Goal: Task Accomplishment & Management: Use online tool/utility

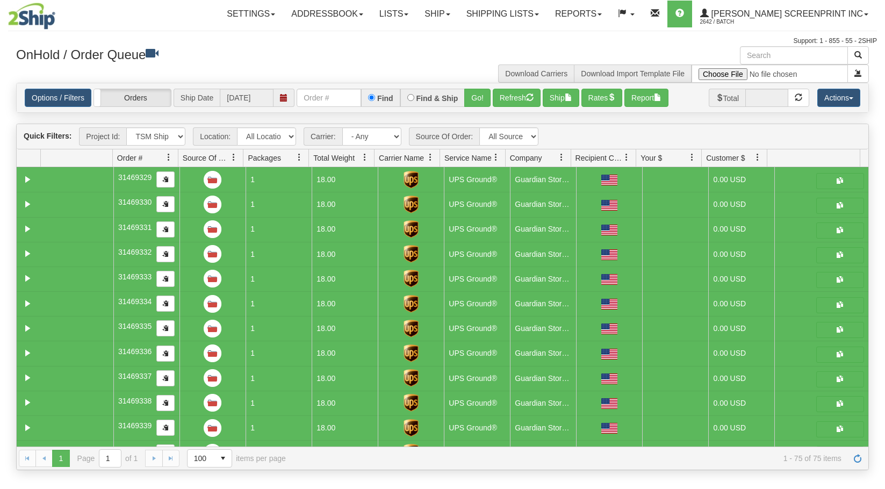
select select "TSM Ship List"
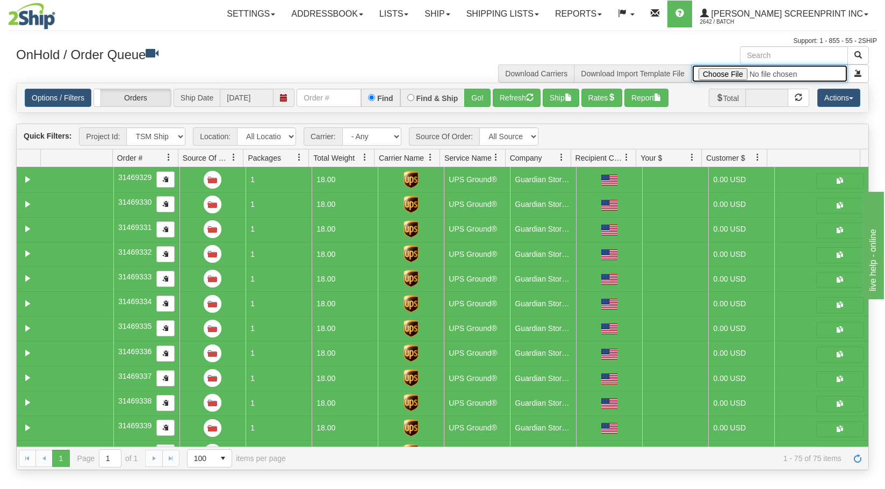
type input "C:\fakepath\Lowes Provider Signs [DATE] FOR 2SHIP.xlsx"
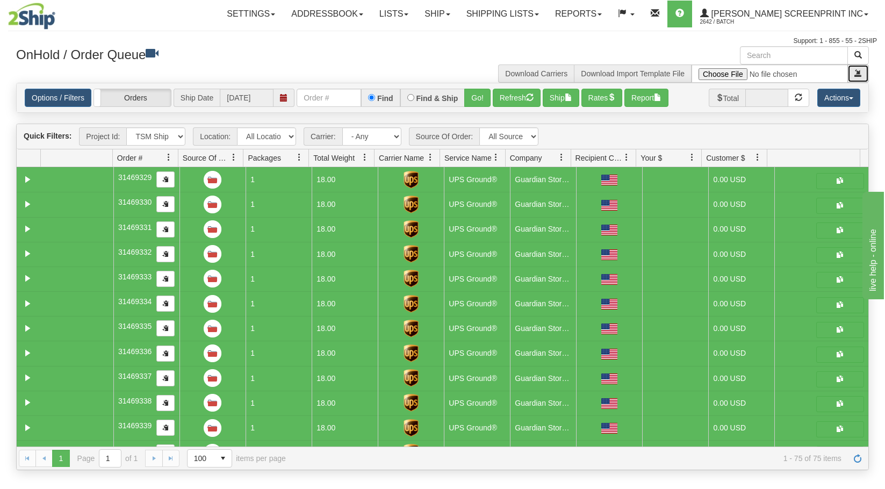
click at [861, 75] on span "submit" at bounding box center [859, 73] width 8 height 8
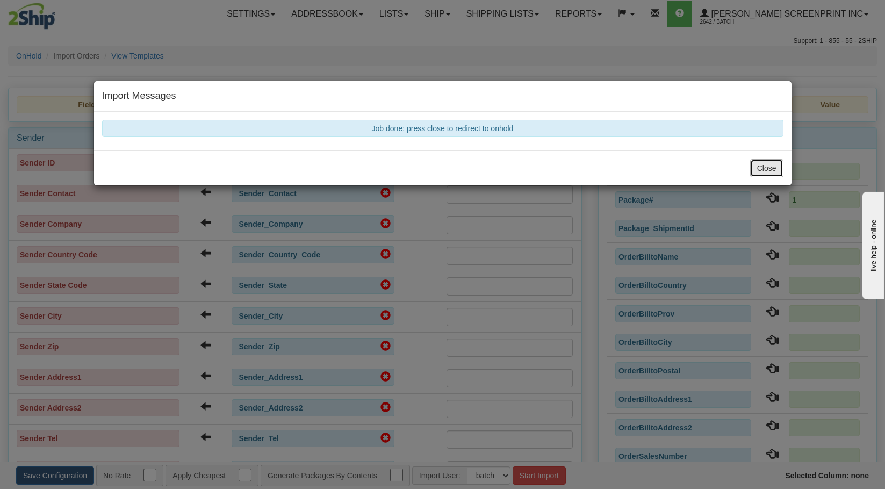
click at [774, 162] on button "Close" at bounding box center [766, 168] width 33 height 18
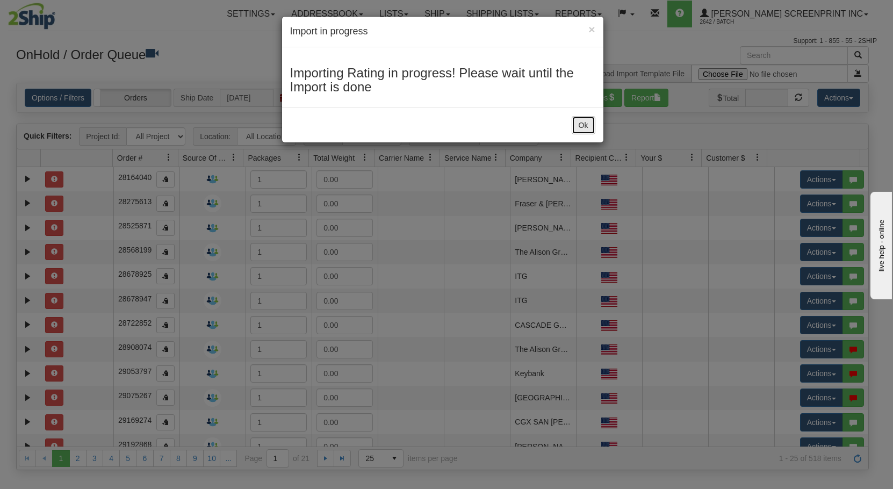
click at [576, 130] on button "Ok" at bounding box center [584, 125] width 24 height 18
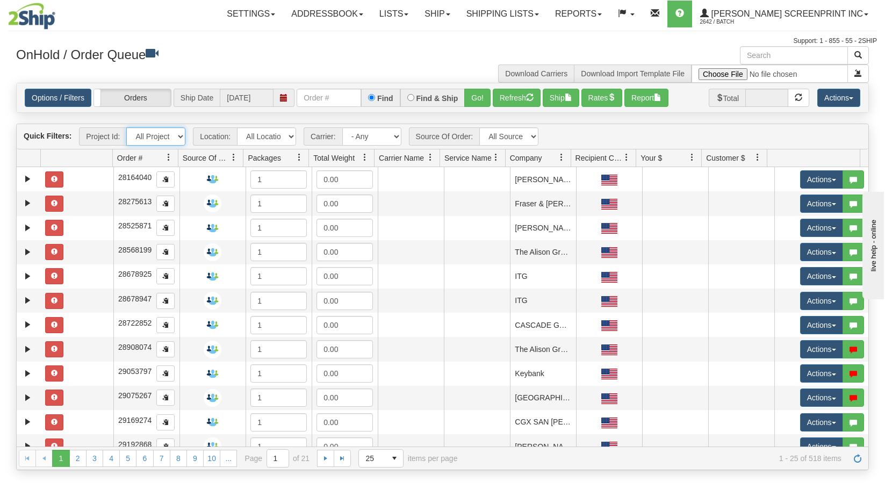
click at [180, 140] on select "All Projects HHG Lowes 08/21 Imagine ShipRequests 01.22.2024 ShipRequests 01.31…" at bounding box center [155, 136] width 59 height 18
select select "HHG Lowes 08/21"
click at [126, 127] on select "All Projects HHG Lowes 08/21 Imagine ShipRequests 01.22.2024 ShipRequests 01.31…" at bounding box center [155, 136] width 59 height 18
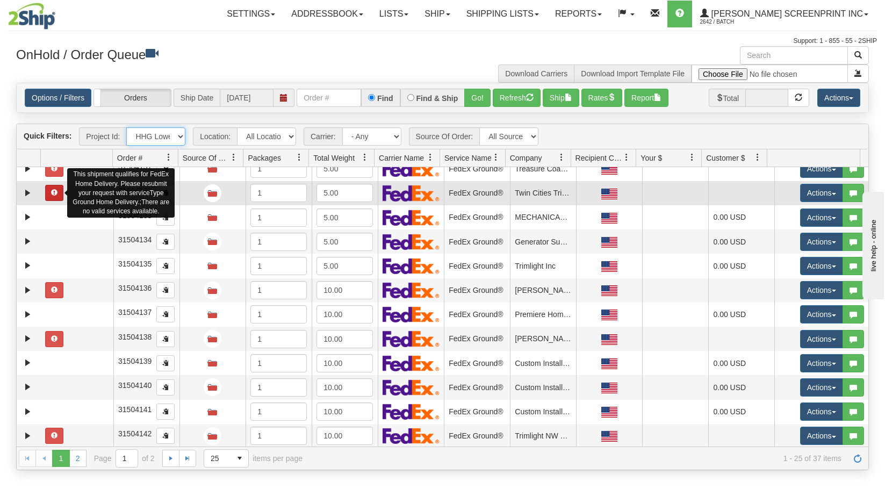
scroll to position [328, 0]
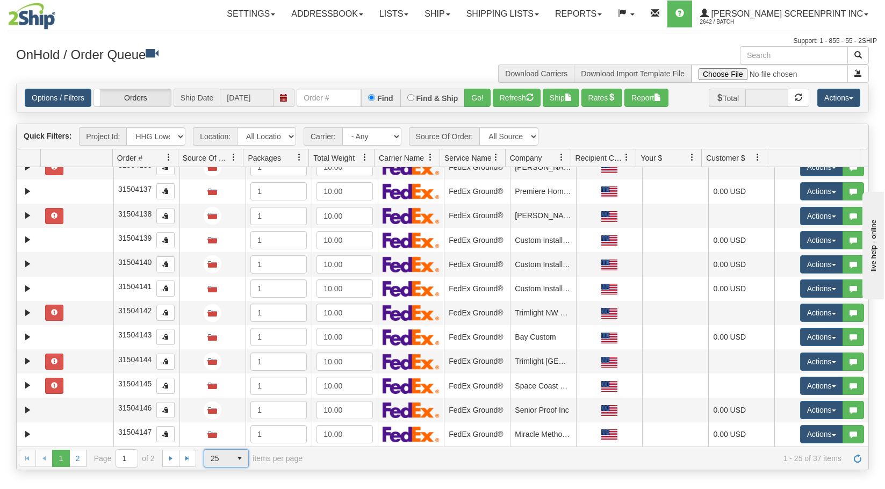
click at [239, 453] on span "select" at bounding box center [239, 458] width 17 height 17
click at [242, 425] on li "50" at bounding box center [226, 426] width 44 height 15
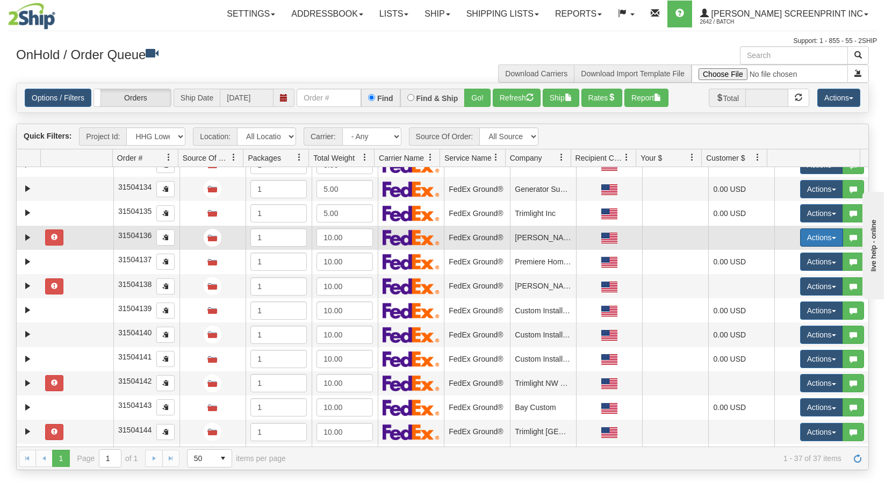
click at [829, 237] on button "Actions" at bounding box center [821, 237] width 43 height 18
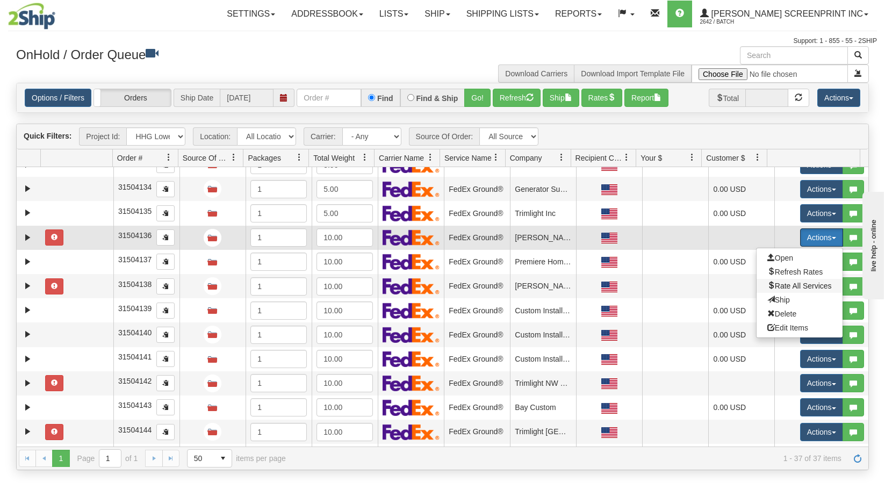
click at [812, 288] on span "Rate All Services" at bounding box center [799, 286] width 64 height 9
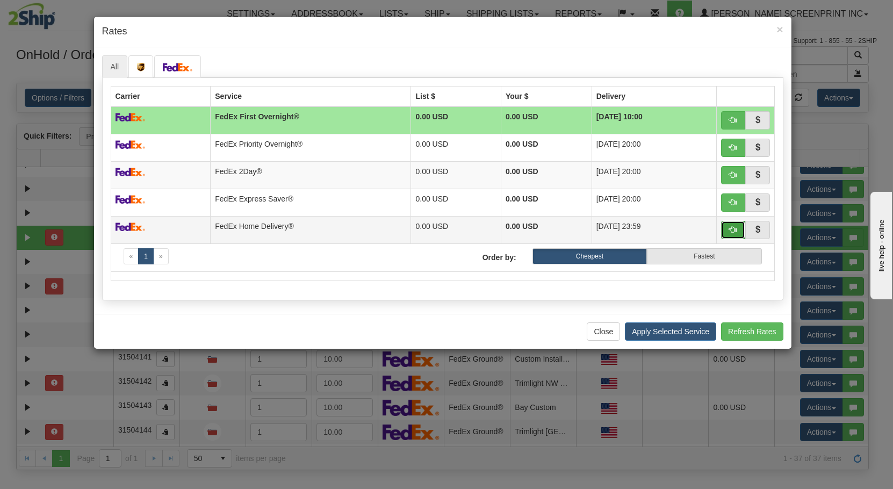
click at [733, 229] on span "button" at bounding box center [733, 230] width 8 height 8
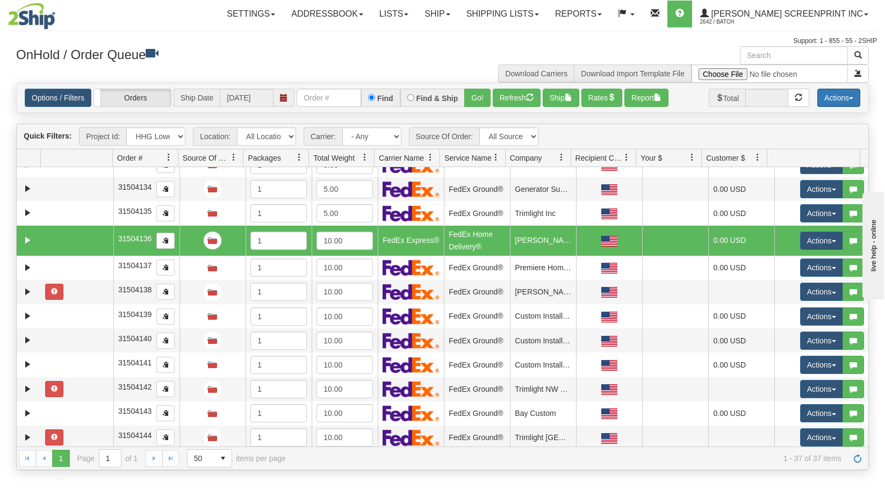
click at [857, 100] on button "Actions" at bounding box center [838, 98] width 43 height 18
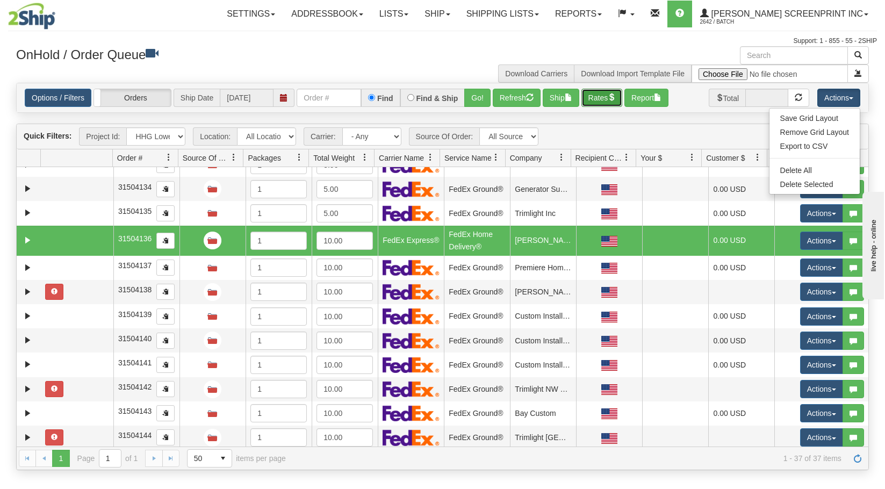
click at [619, 102] on button "Rates" at bounding box center [601, 98] width 41 height 18
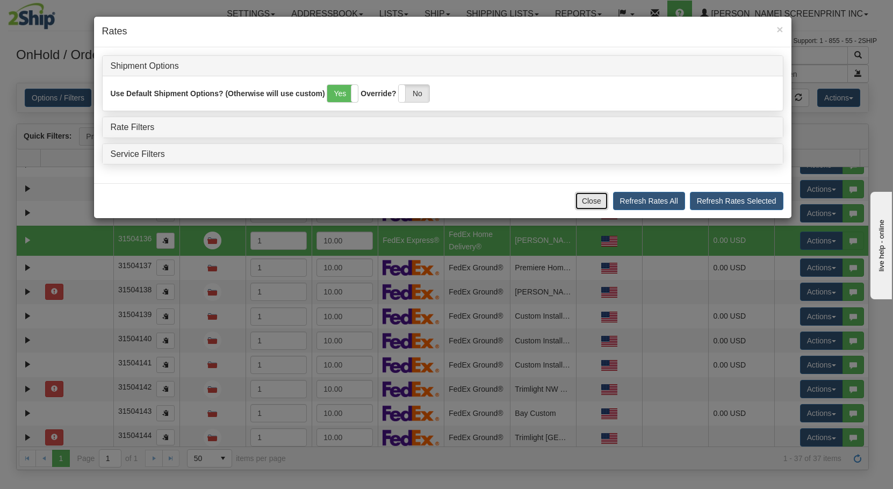
click at [594, 198] on button "Close" at bounding box center [591, 201] width 33 height 18
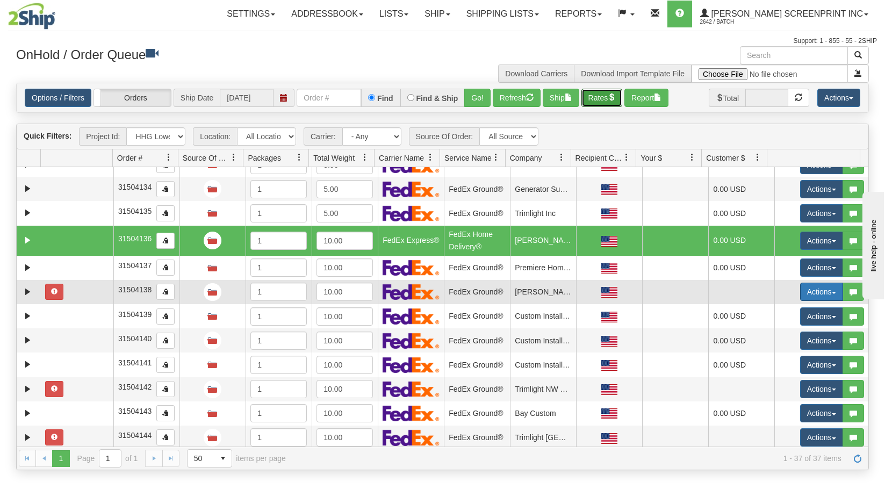
click at [832, 292] on span "button" at bounding box center [834, 293] width 4 height 2
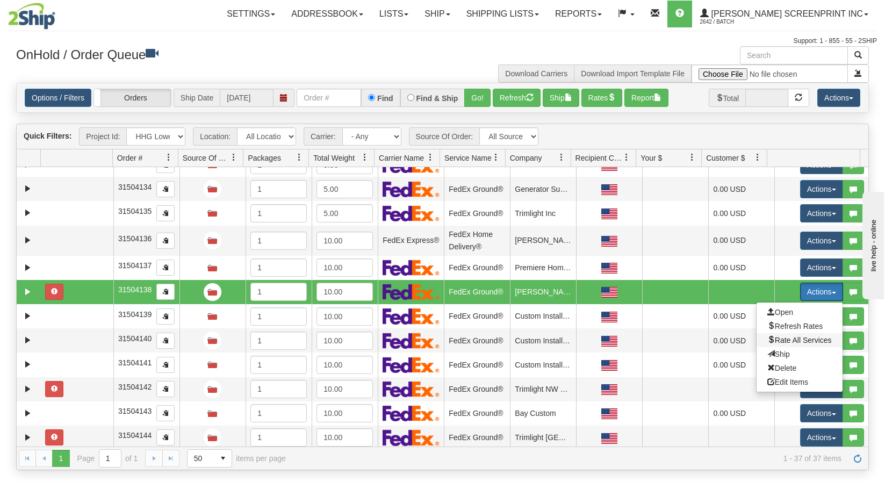
click at [802, 344] on span "Rate All Services" at bounding box center [799, 340] width 64 height 9
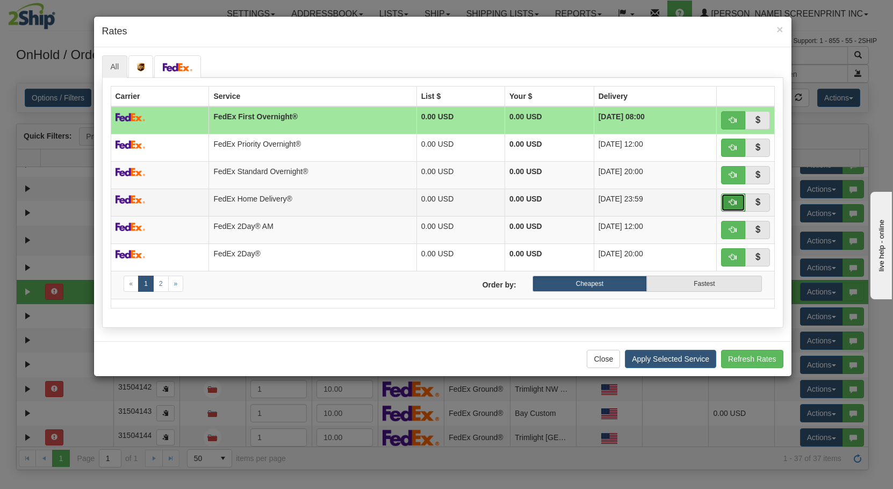
click at [729, 203] on span "button" at bounding box center [733, 202] width 8 height 8
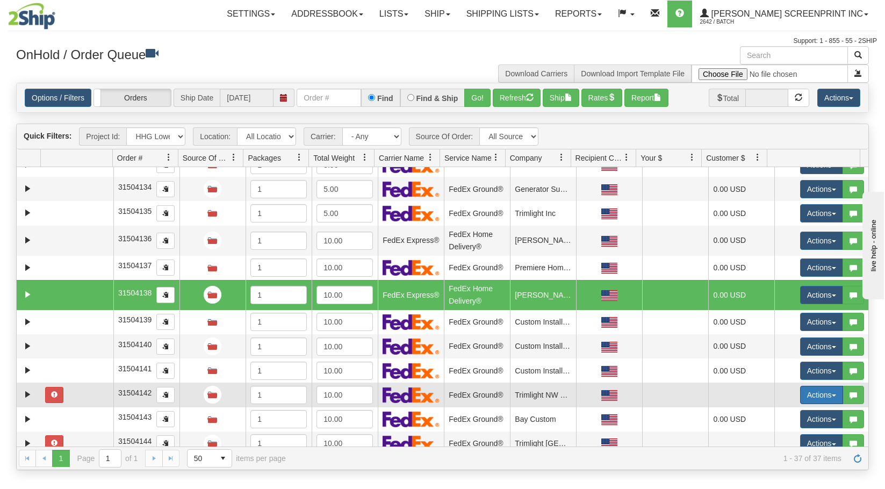
click at [819, 390] on button "Actions" at bounding box center [821, 395] width 43 height 18
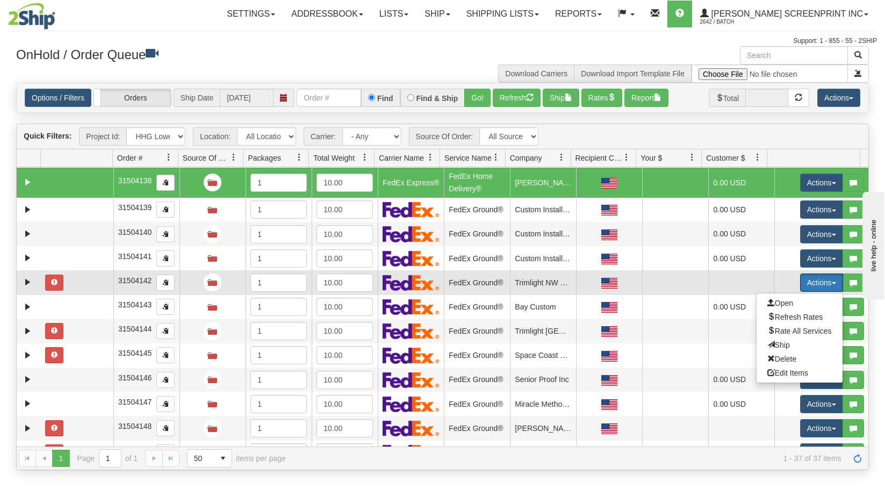
scroll to position [419, 0]
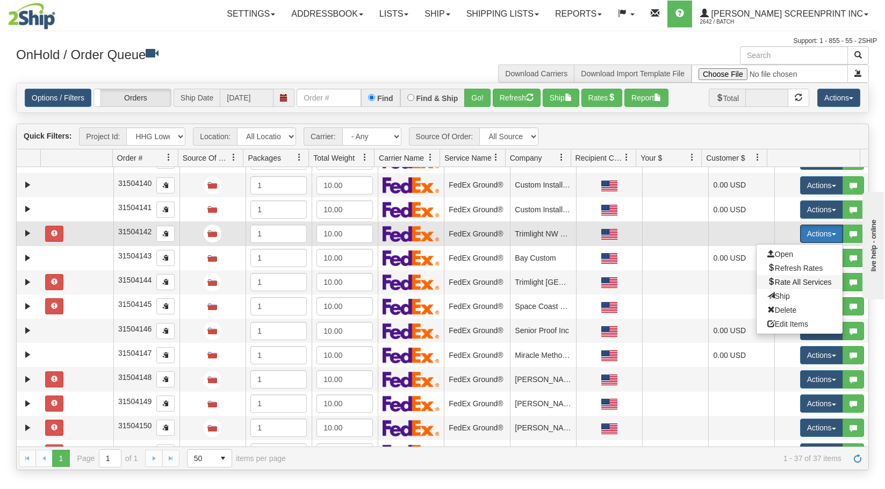
click at [800, 278] on span "Rate All Services" at bounding box center [799, 282] width 64 height 9
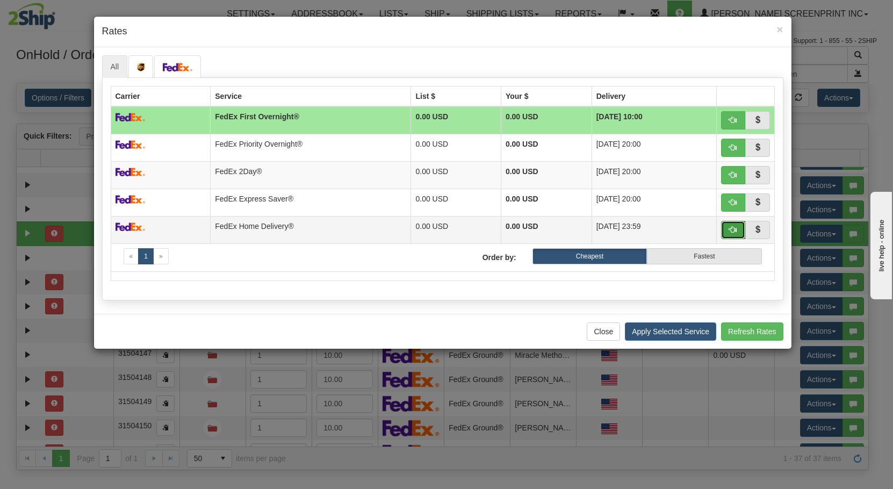
click at [728, 233] on button "button" at bounding box center [733, 230] width 25 height 18
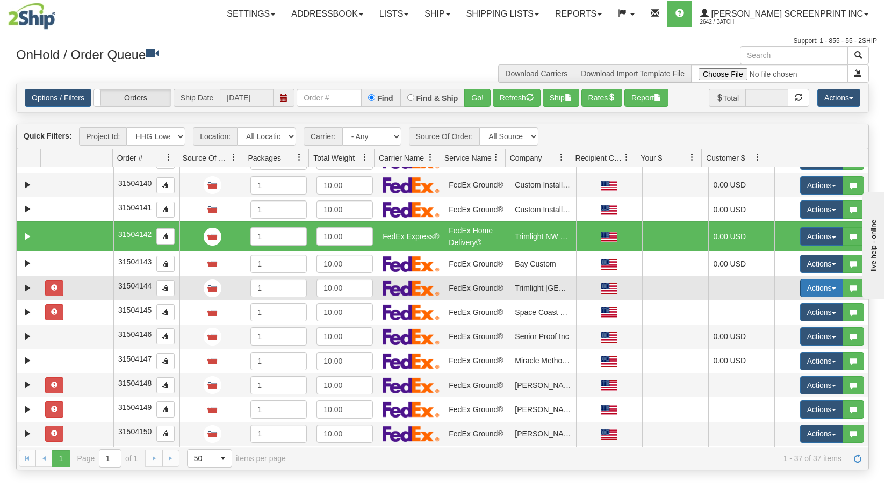
click at [806, 294] on button "Actions" at bounding box center [821, 288] width 43 height 18
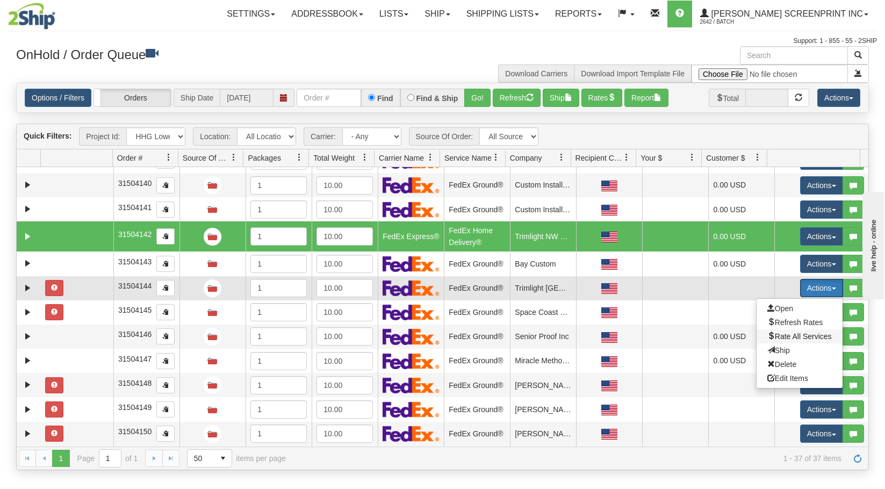
click at [805, 336] on span "Rate All Services" at bounding box center [799, 336] width 64 height 9
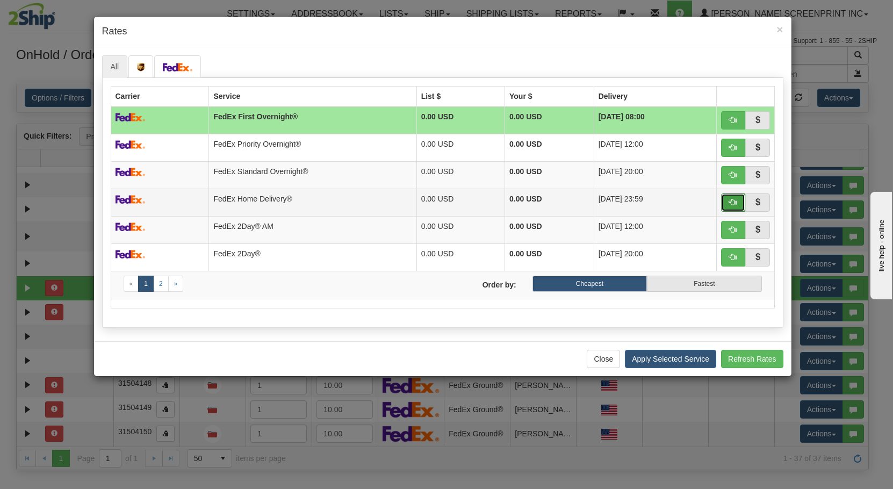
click at [738, 204] on button "button" at bounding box center [733, 202] width 25 height 18
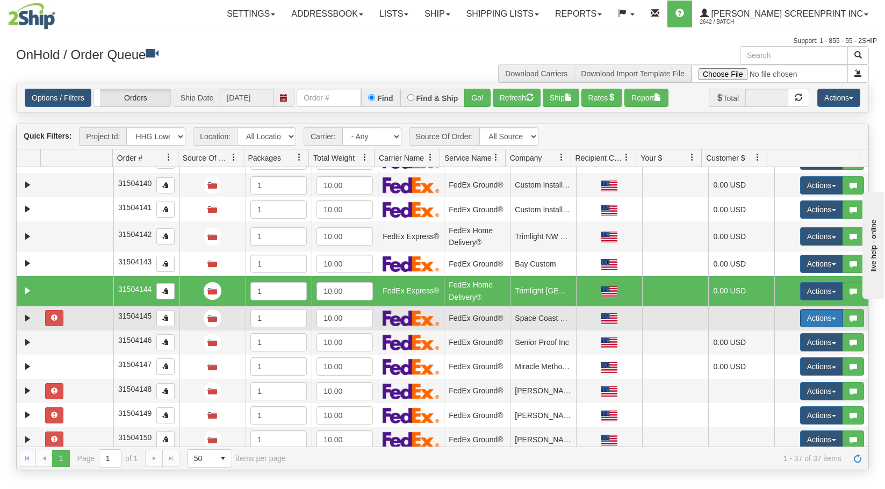
click at [802, 320] on button "Actions" at bounding box center [821, 318] width 43 height 18
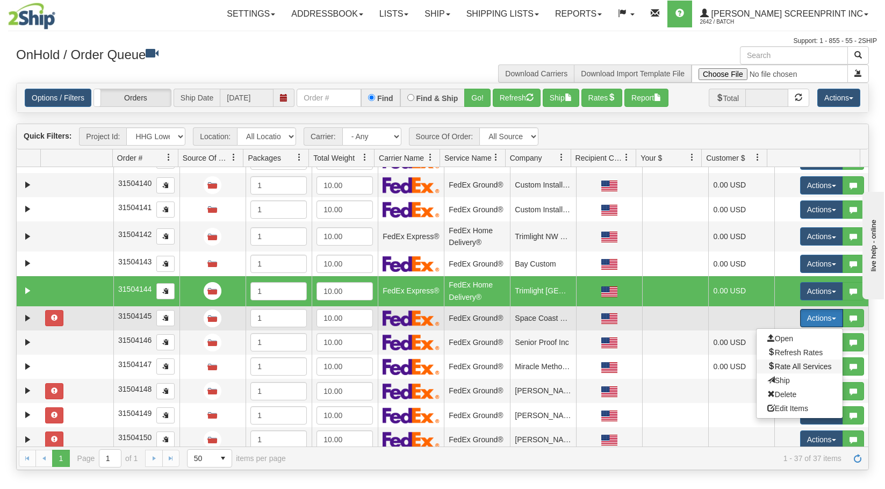
click at [803, 368] on span "Rate All Services" at bounding box center [799, 366] width 64 height 9
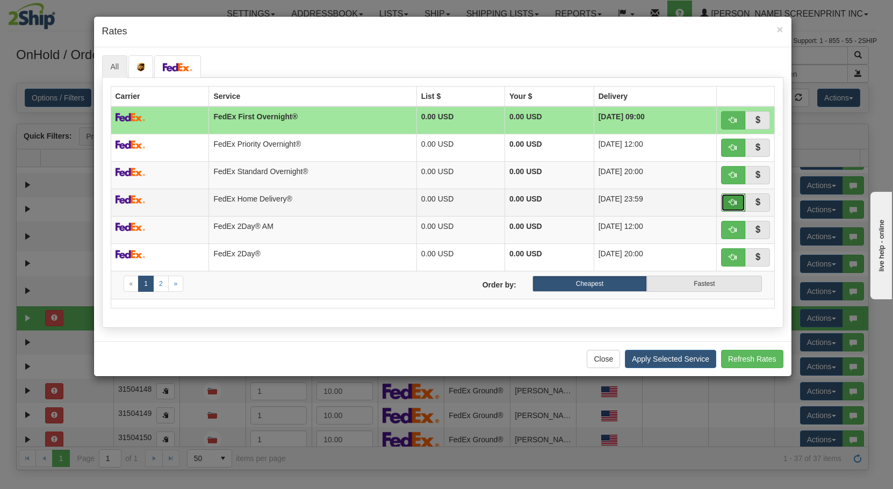
click at [727, 202] on button "button" at bounding box center [733, 202] width 25 height 18
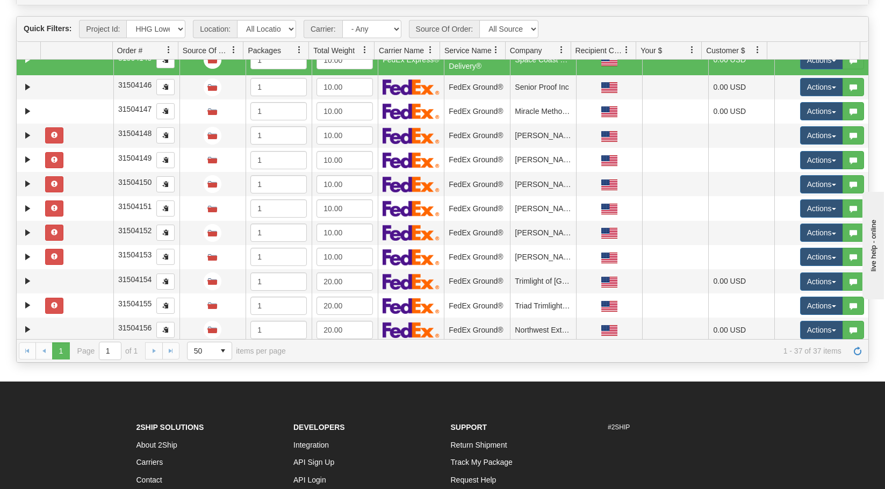
scroll to position [580, 0]
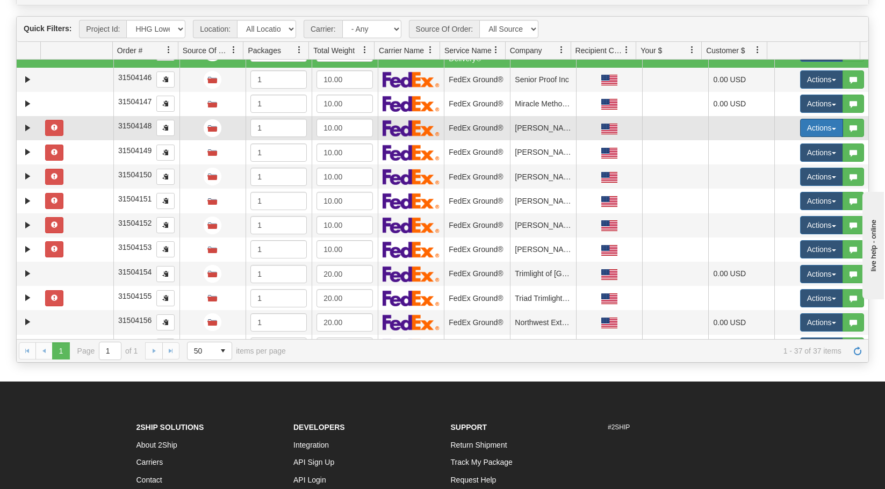
click at [809, 132] on button "Actions" at bounding box center [821, 128] width 43 height 18
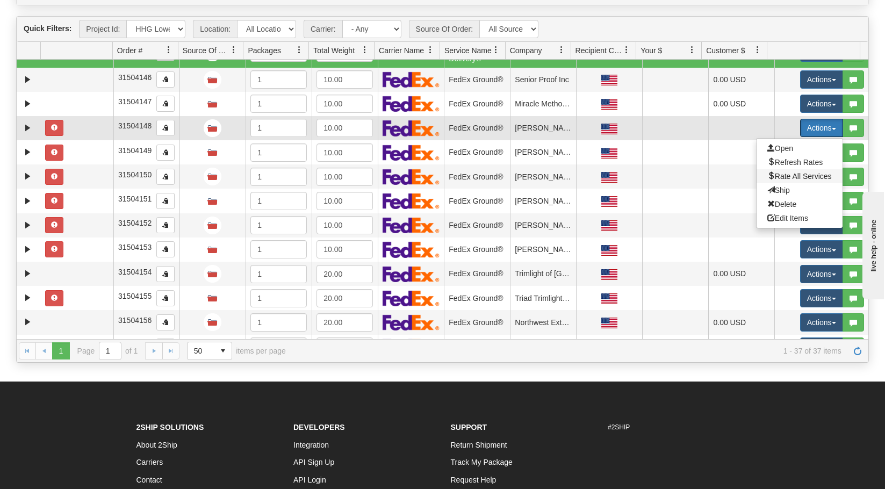
click at [790, 176] on span "Rate All Services" at bounding box center [799, 176] width 64 height 9
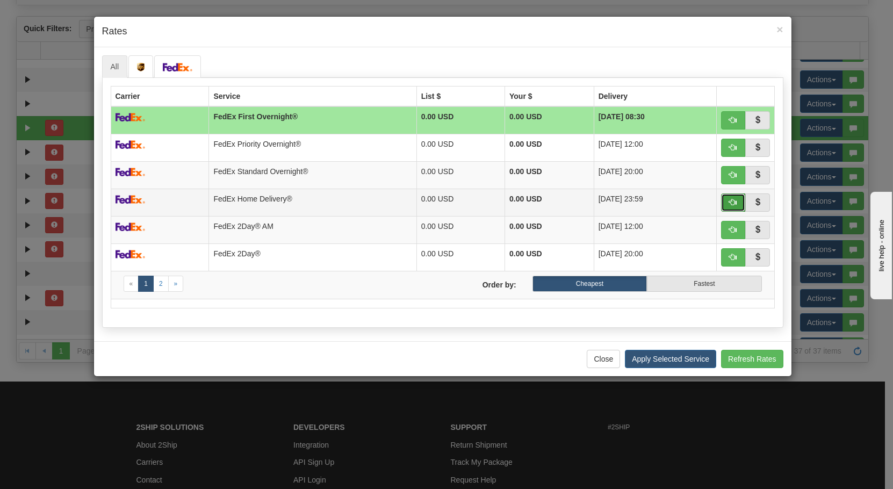
click at [728, 203] on button "button" at bounding box center [733, 202] width 25 height 18
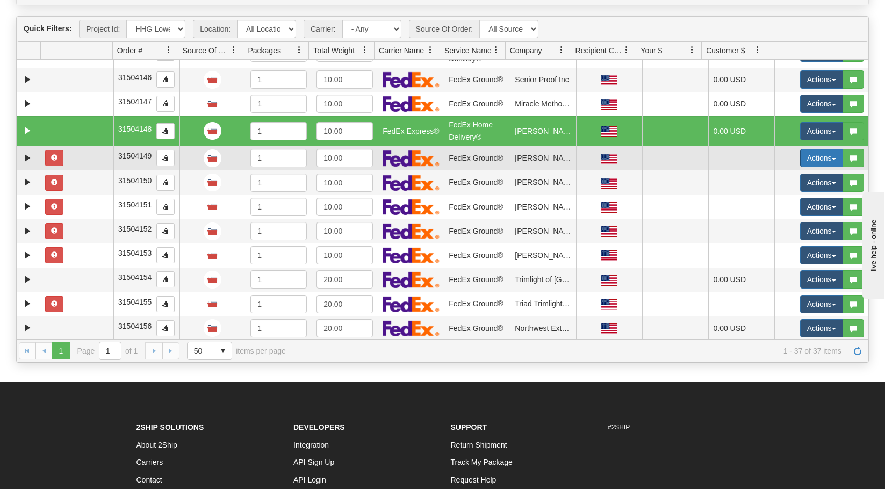
click at [821, 153] on button "Actions" at bounding box center [821, 158] width 43 height 18
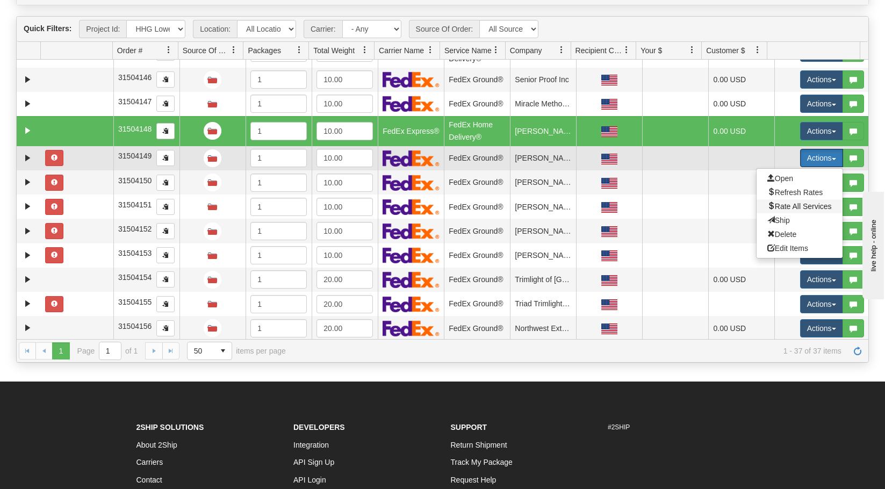
click at [810, 204] on span "Rate All Services" at bounding box center [799, 206] width 64 height 9
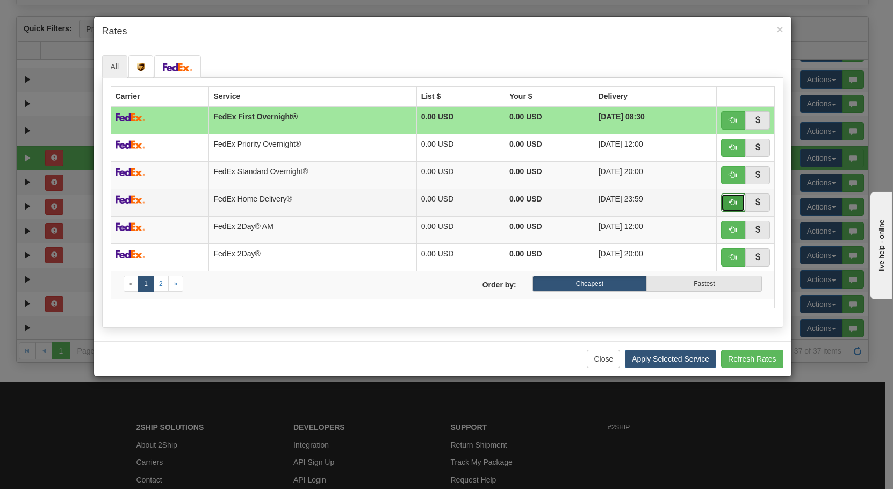
click at [726, 198] on button "button" at bounding box center [733, 202] width 25 height 18
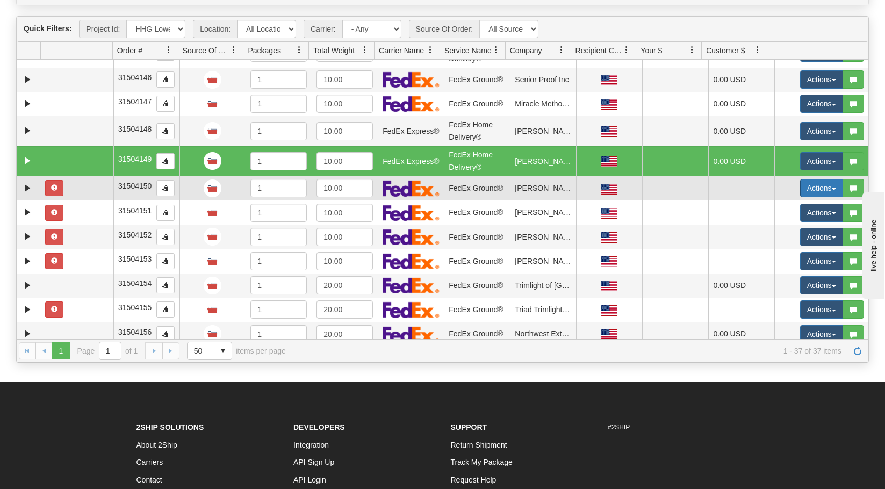
click at [817, 187] on button "Actions" at bounding box center [821, 188] width 43 height 18
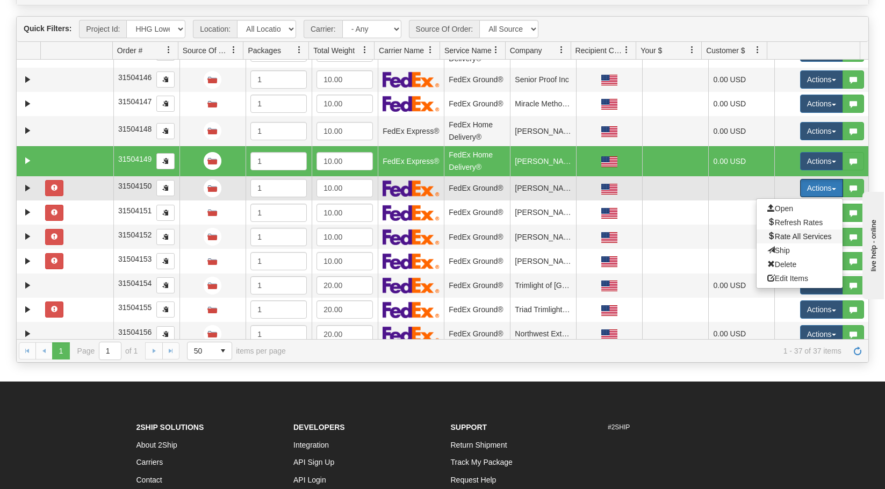
click at [821, 239] on span "Rate All Services" at bounding box center [799, 236] width 64 height 9
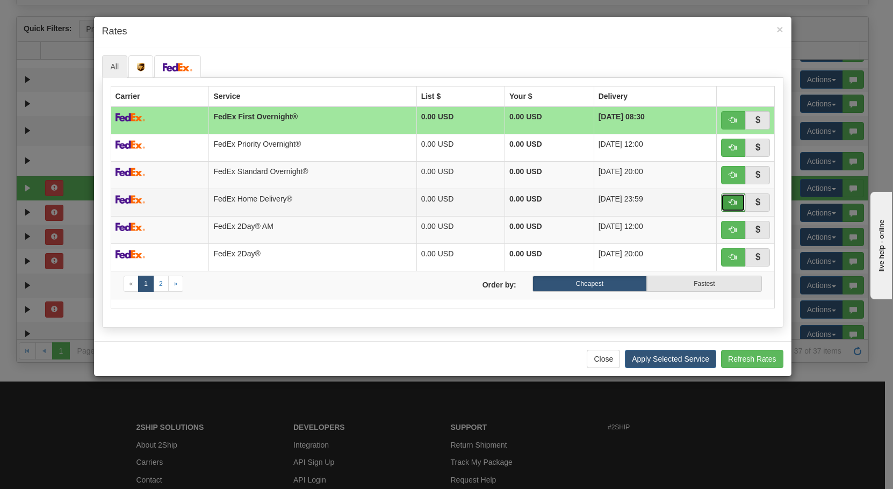
click at [735, 204] on span "button" at bounding box center [733, 202] width 8 height 8
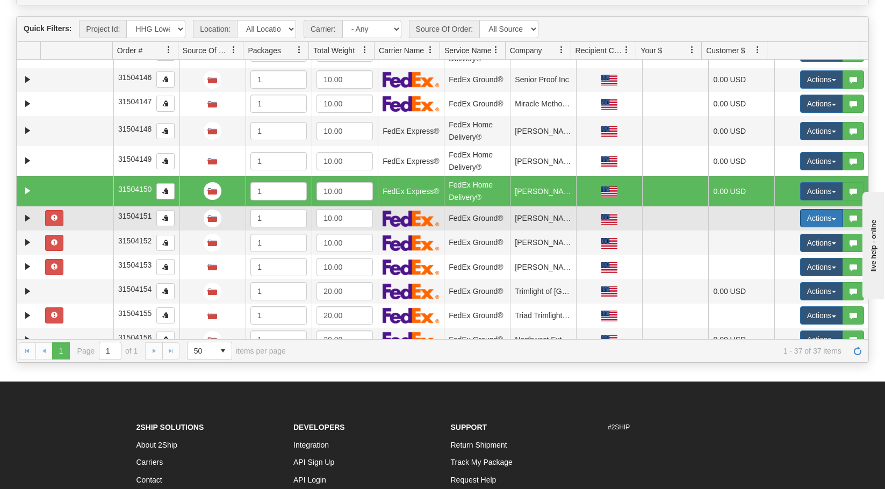
click at [809, 215] on button "Actions" at bounding box center [821, 218] width 43 height 18
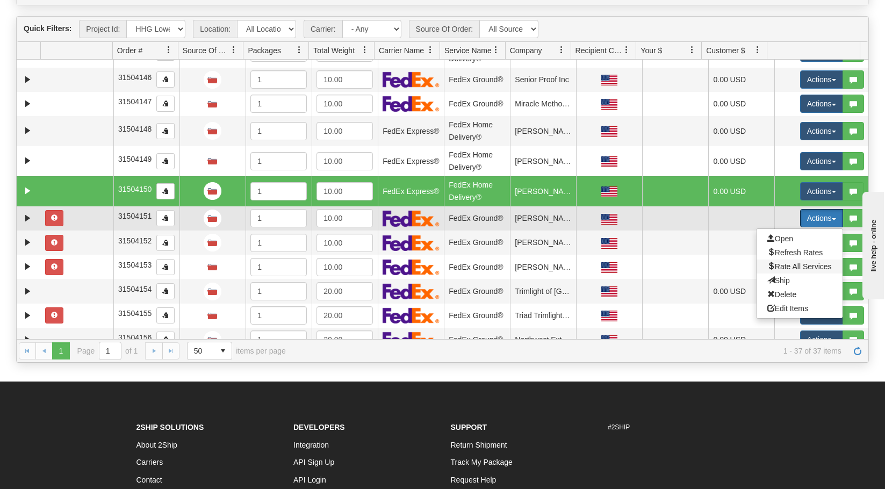
click at [800, 265] on span "Rate All Services" at bounding box center [799, 266] width 64 height 9
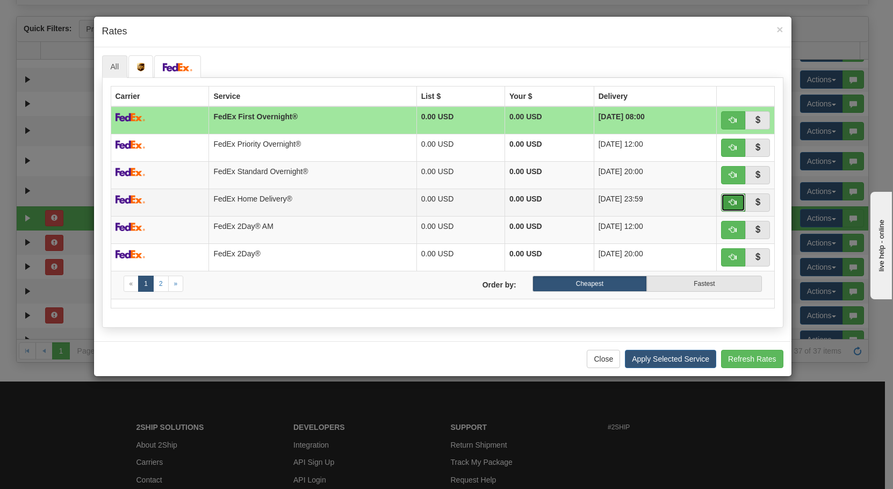
click at [732, 204] on span "button" at bounding box center [733, 202] width 8 height 8
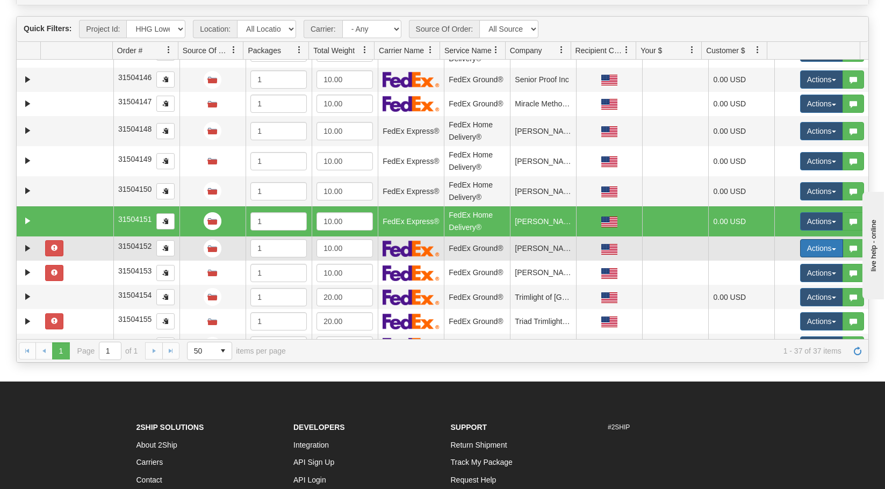
click at [815, 253] on button "Actions" at bounding box center [821, 248] width 43 height 18
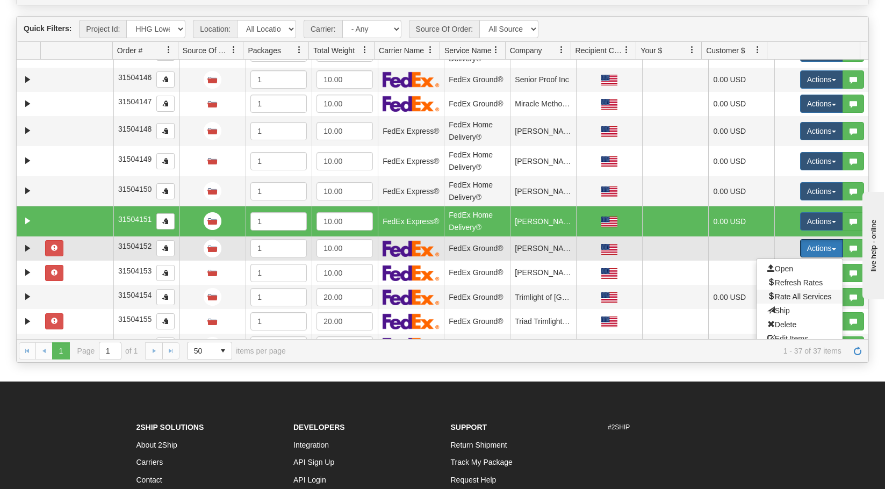
click at [802, 296] on span "Rate All Services" at bounding box center [799, 296] width 64 height 9
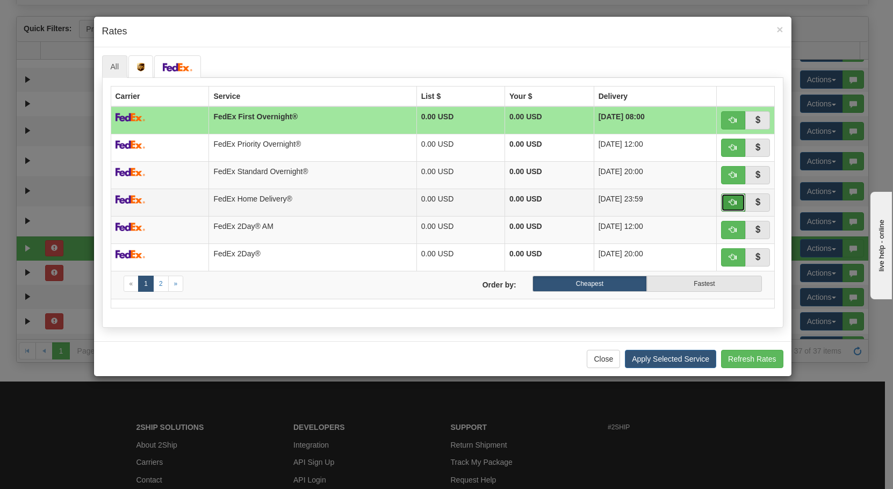
click at [731, 204] on span "button" at bounding box center [733, 202] width 8 height 8
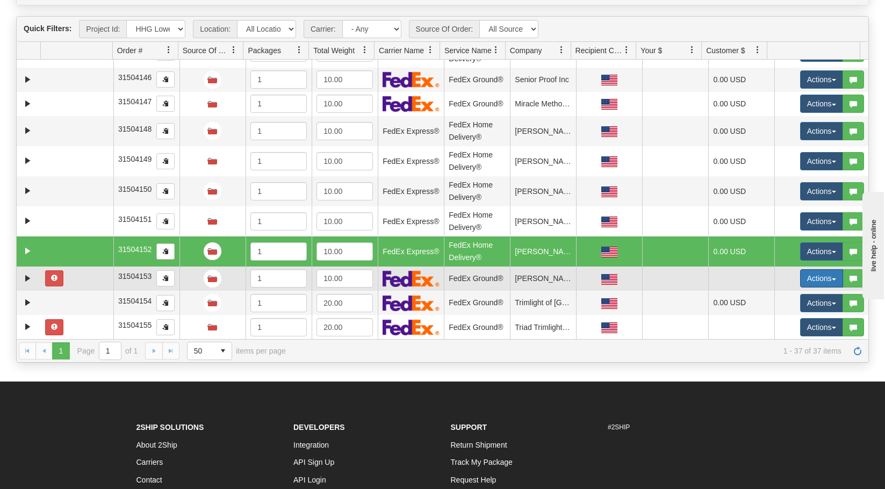
click at [818, 275] on button "Actions" at bounding box center [821, 278] width 43 height 18
click at [817, 323] on span "Rate All Services" at bounding box center [799, 326] width 64 height 9
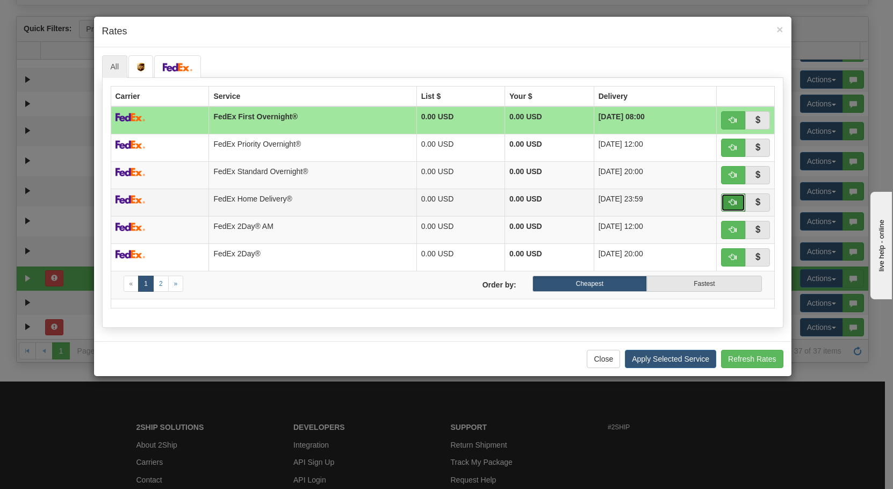
click at [732, 198] on span "button" at bounding box center [733, 202] width 8 height 8
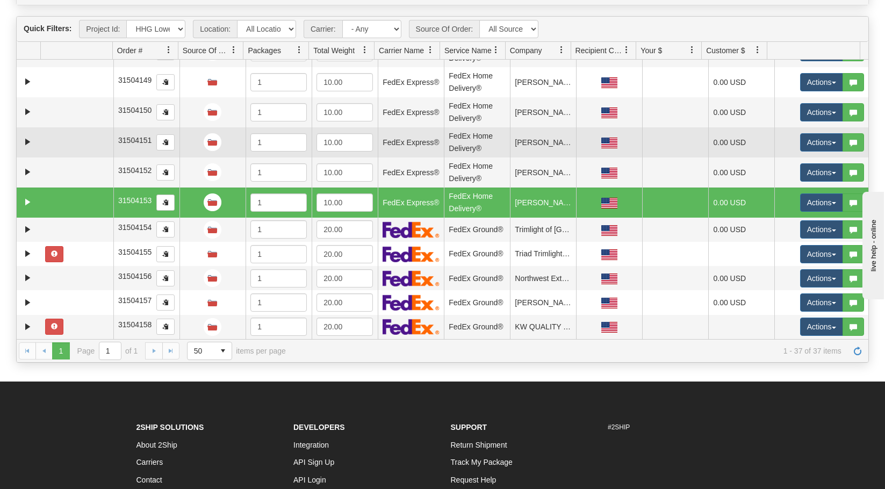
scroll to position [683, 0]
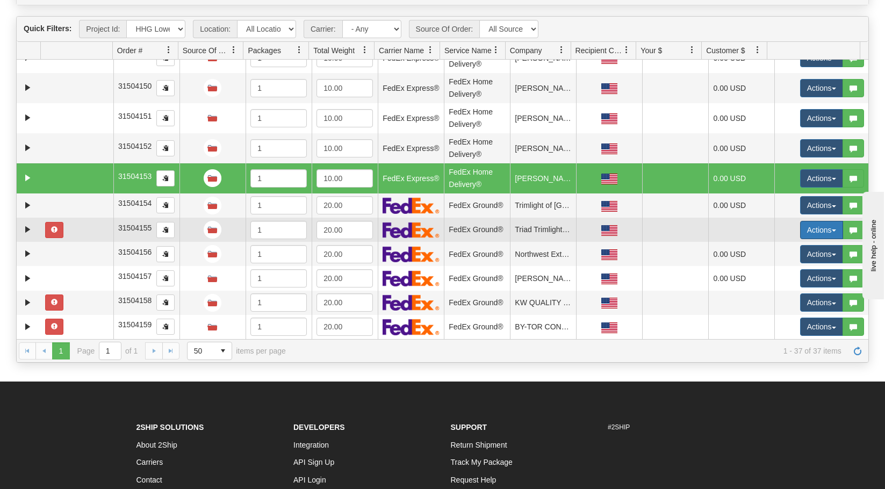
click at [812, 231] on button "Actions" at bounding box center [821, 230] width 43 height 18
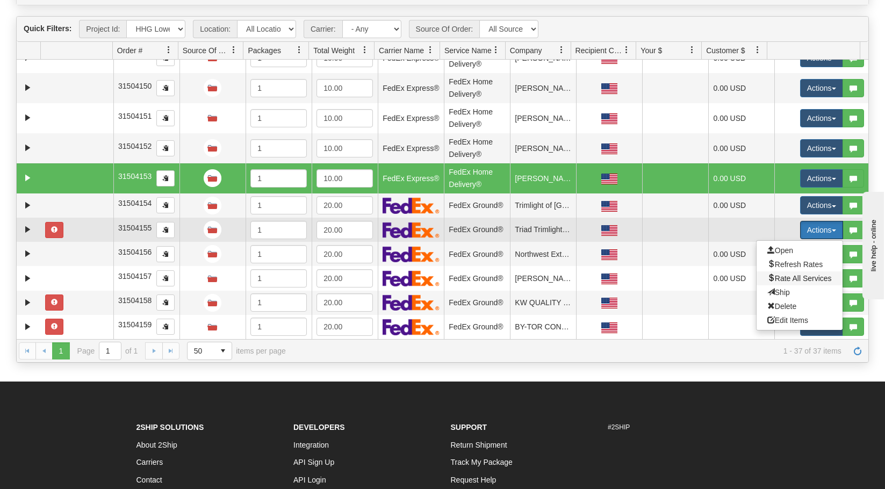
click at [809, 275] on span "Rate All Services" at bounding box center [799, 278] width 64 height 9
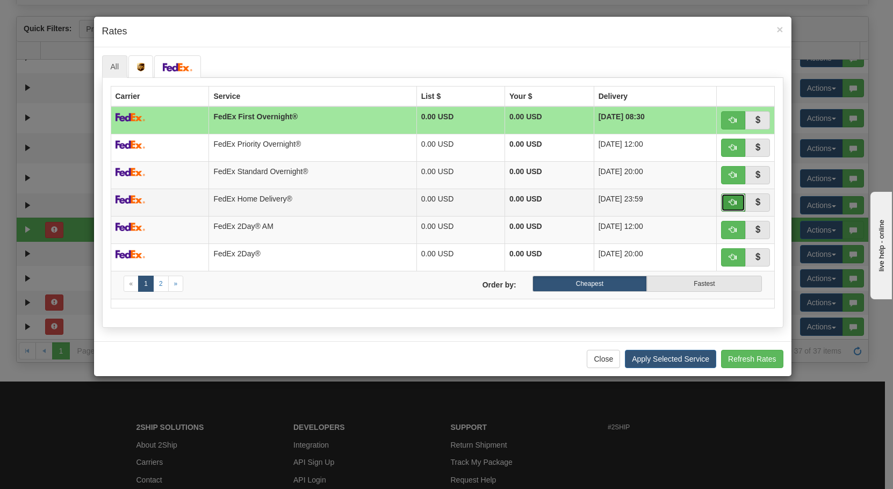
click at [733, 202] on span "button" at bounding box center [733, 202] width 8 height 8
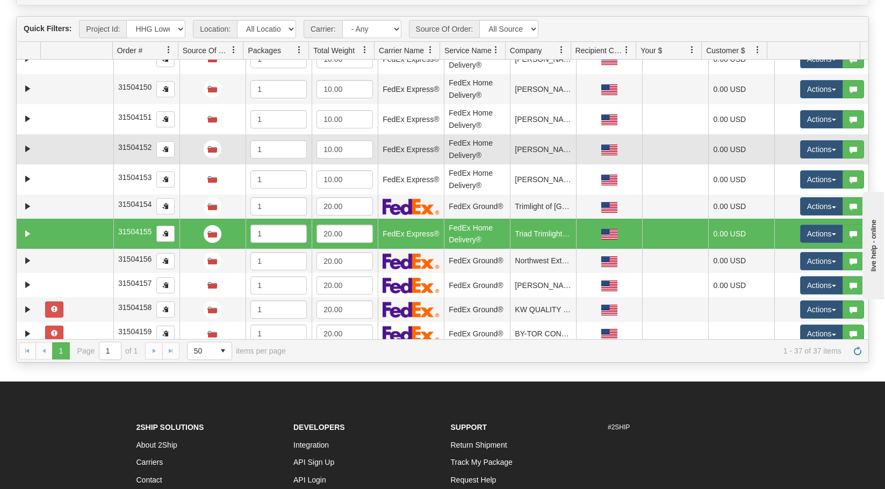
scroll to position [689, 0]
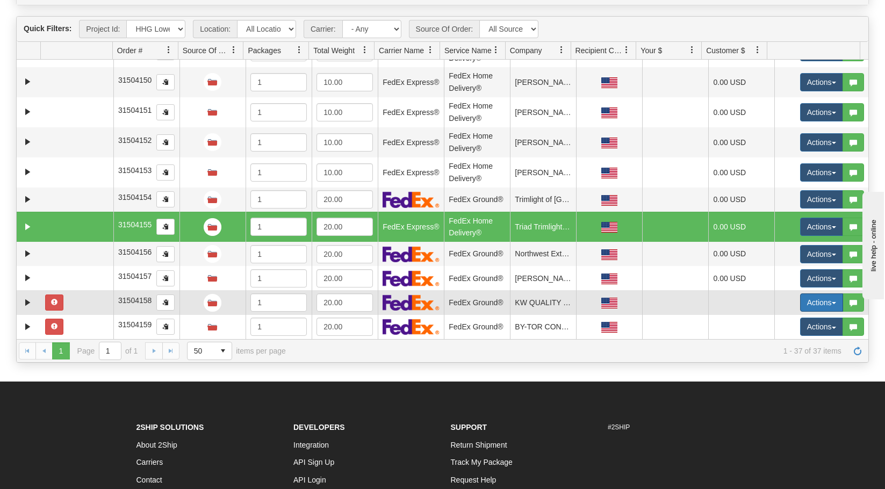
click at [817, 305] on button "Actions" at bounding box center [821, 302] width 43 height 18
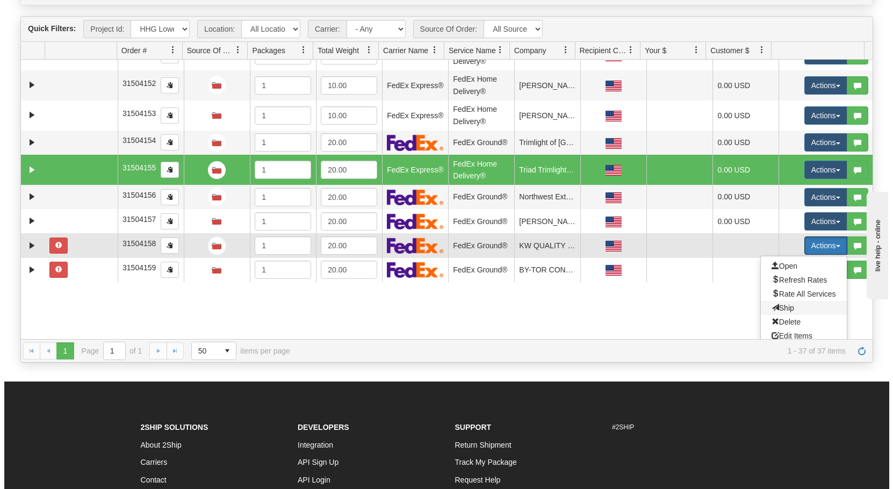
scroll to position [753, 0]
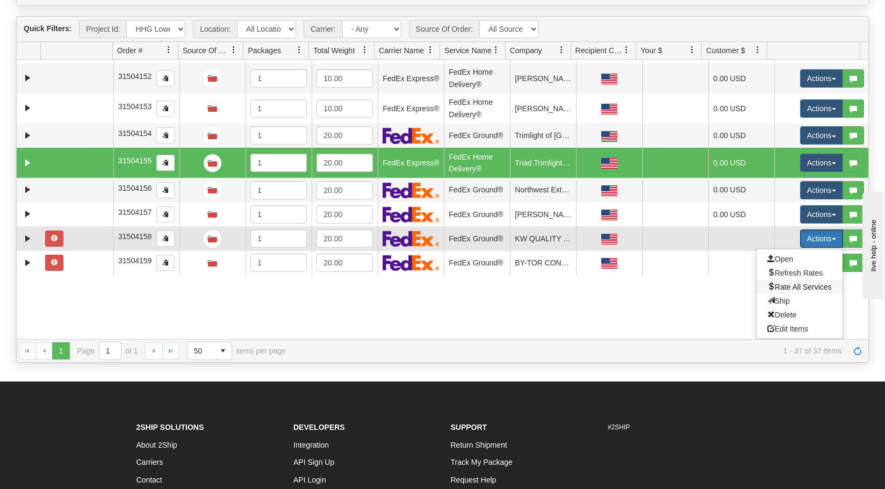
click at [806, 290] on span "Rate All Services" at bounding box center [799, 287] width 64 height 9
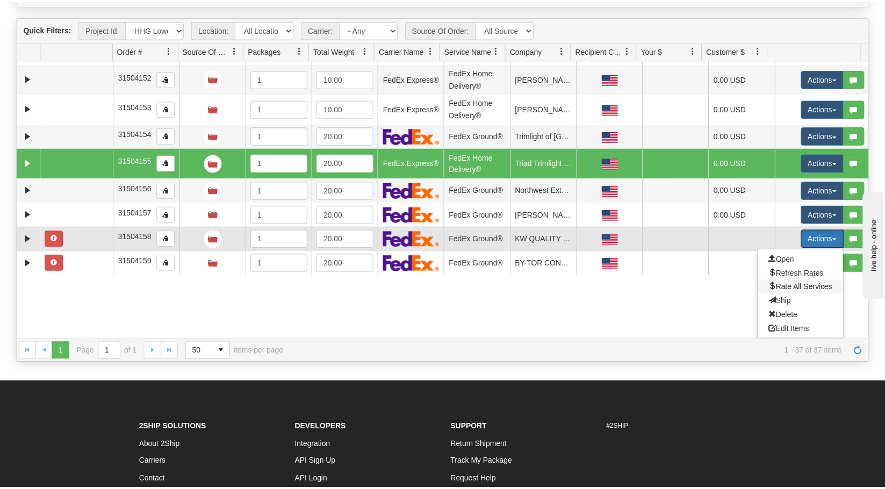
scroll to position [689, 0]
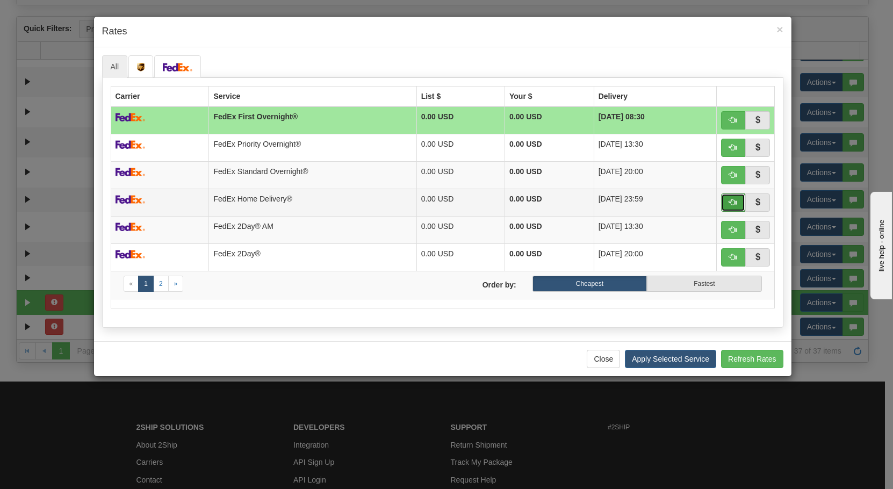
click at [735, 199] on span "button" at bounding box center [733, 202] width 8 height 8
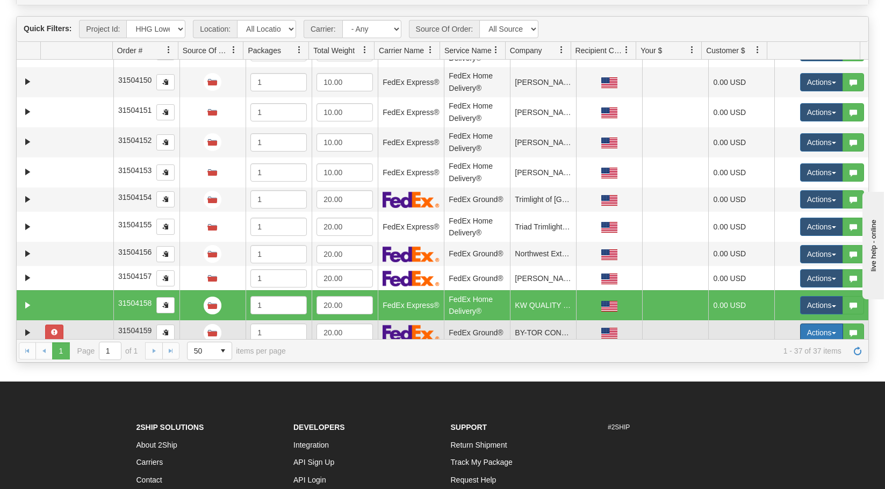
click at [813, 329] on button "Actions" at bounding box center [821, 333] width 43 height 18
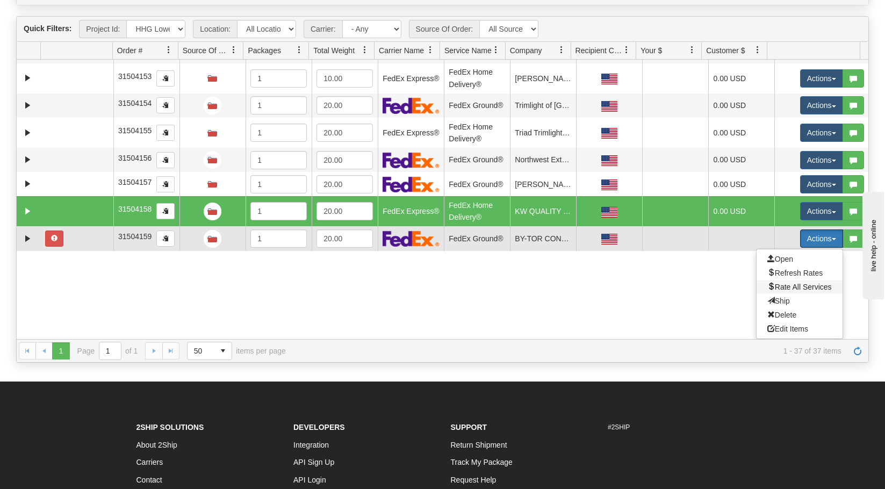
click at [801, 290] on span "Rate All Services" at bounding box center [799, 287] width 64 height 9
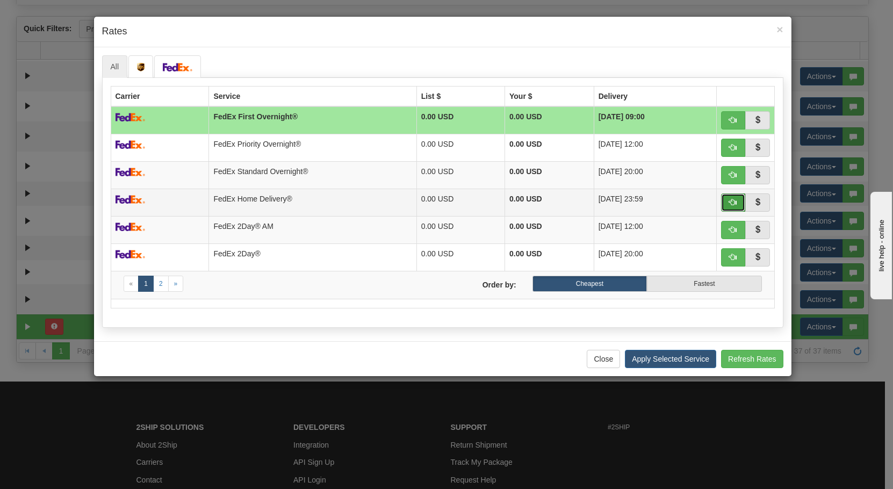
click at [722, 205] on button "button" at bounding box center [733, 202] width 25 height 18
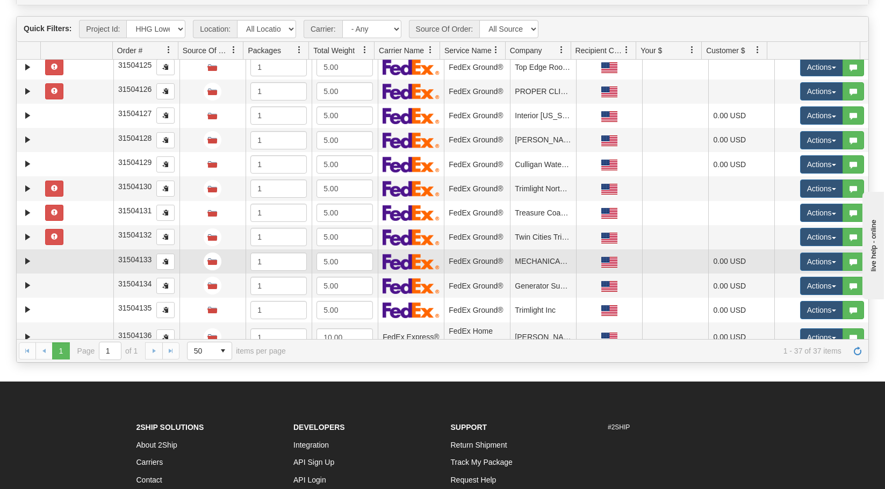
scroll to position [54, 0]
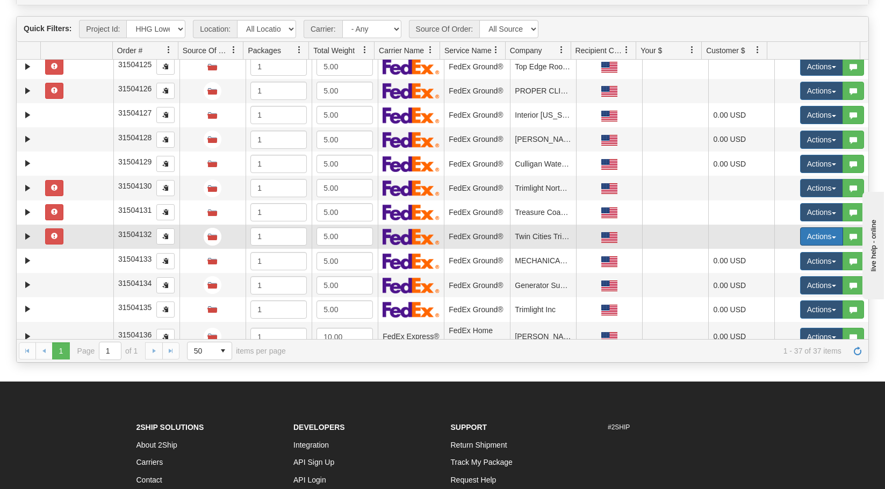
click at [832, 234] on button "Actions" at bounding box center [821, 236] width 43 height 18
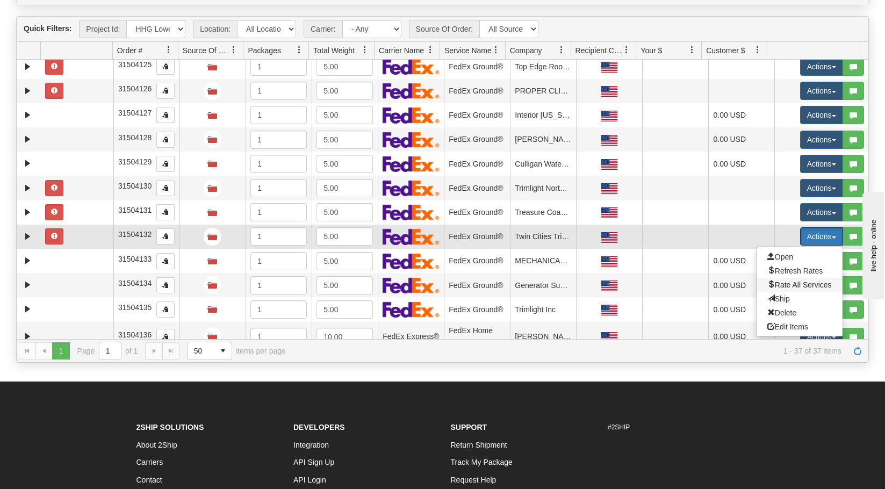
click at [805, 287] on span "Rate All Services" at bounding box center [799, 285] width 64 height 9
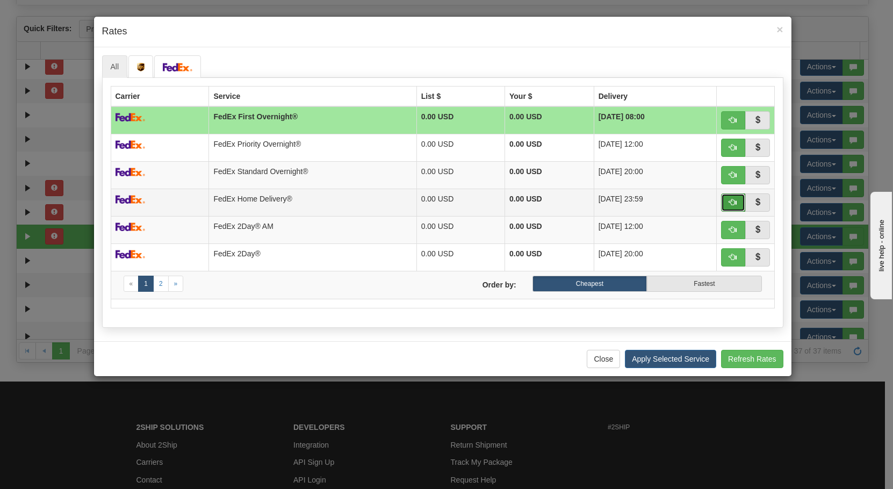
click at [733, 203] on span "button" at bounding box center [733, 202] width 8 height 8
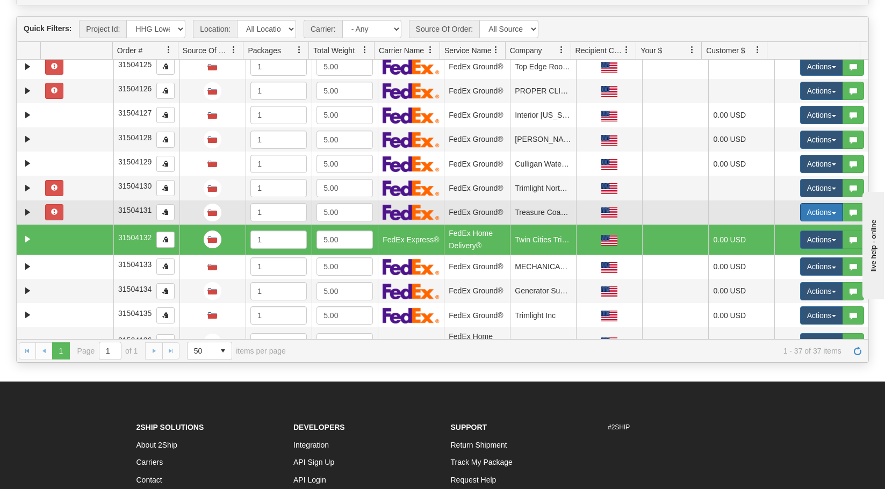
click at [832, 212] on span "button" at bounding box center [834, 213] width 4 height 2
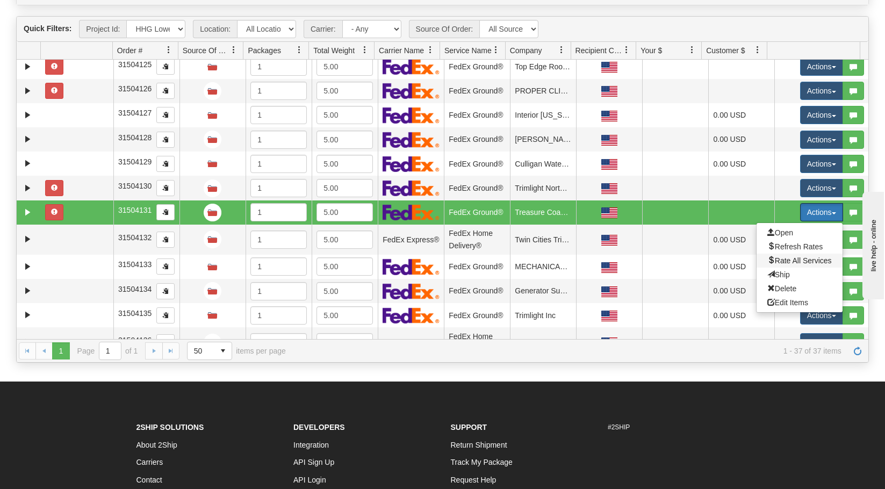
click at [806, 260] on span "Rate All Services" at bounding box center [799, 260] width 64 height 9
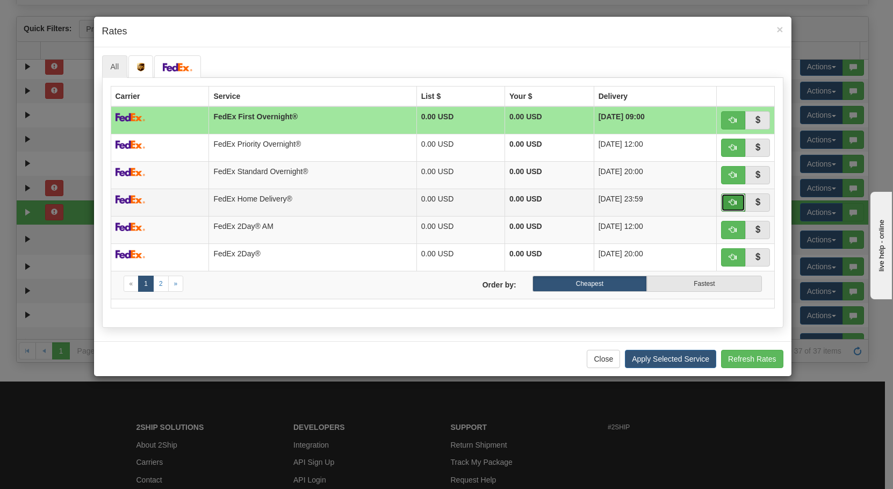
click at [729, 202] on span "button" at bounding box center [733, 202] width 8 height 8
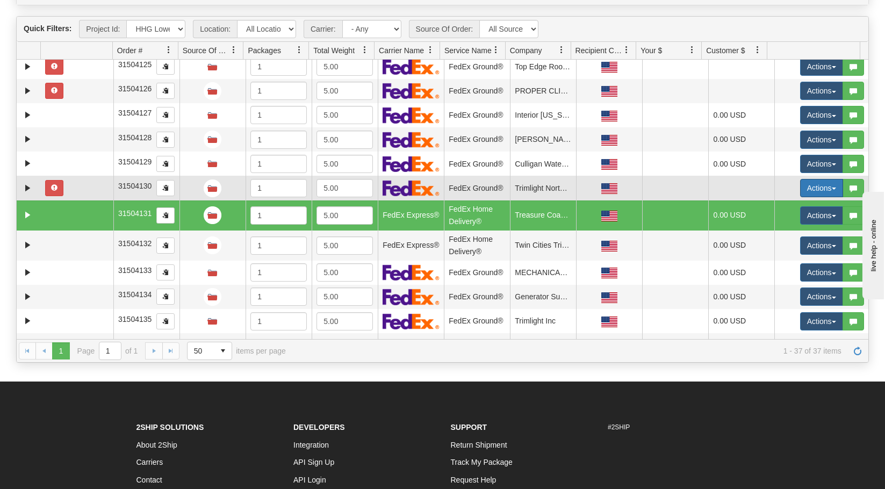
click at [800, 190] on button "Actions" at bounding box center [821, 188] width 43 height 18
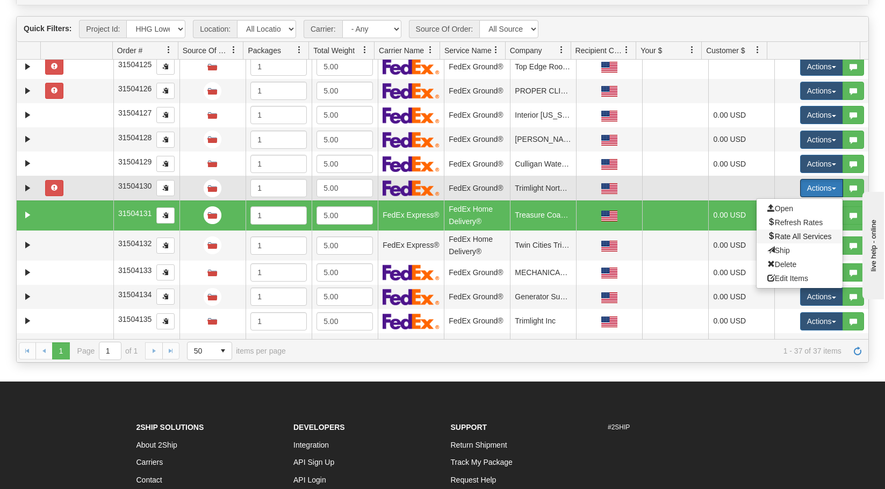
click at [806, 234] on span "Rate All Services" at bounding box center [799, 236] width 64 height 9
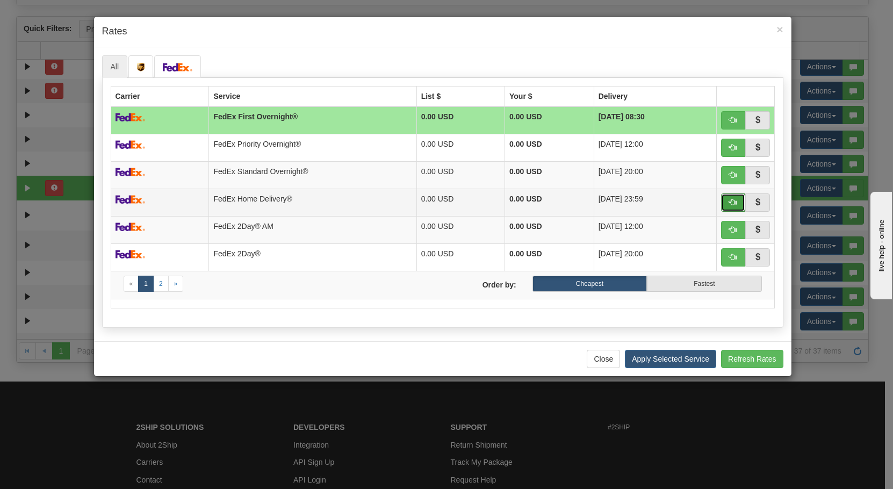
click at [722, 203] on button "button" at bounding box center [733, 202] width 25 height 18
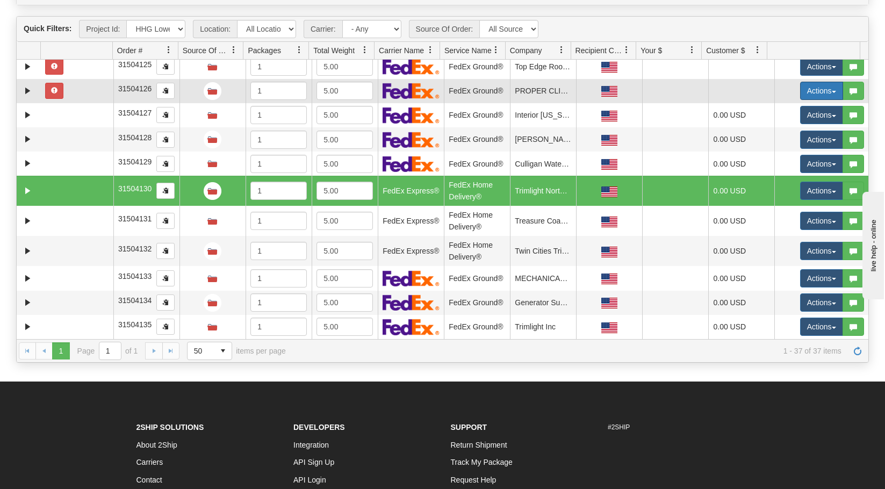
click at [800, 94] on button "Actions" at bounding box center [821, 91] width 43 height 18
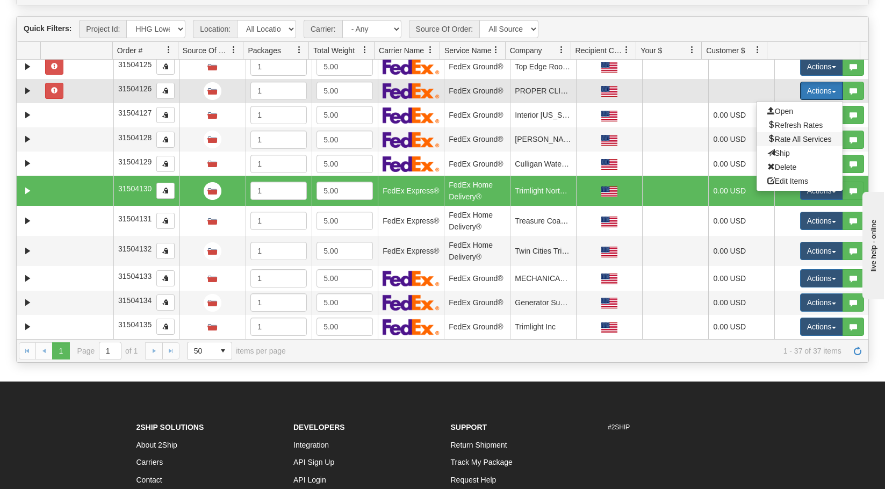
click at [808, 135] on span "Rate All Services" at bounding box center [799, 139] width 64 height 9
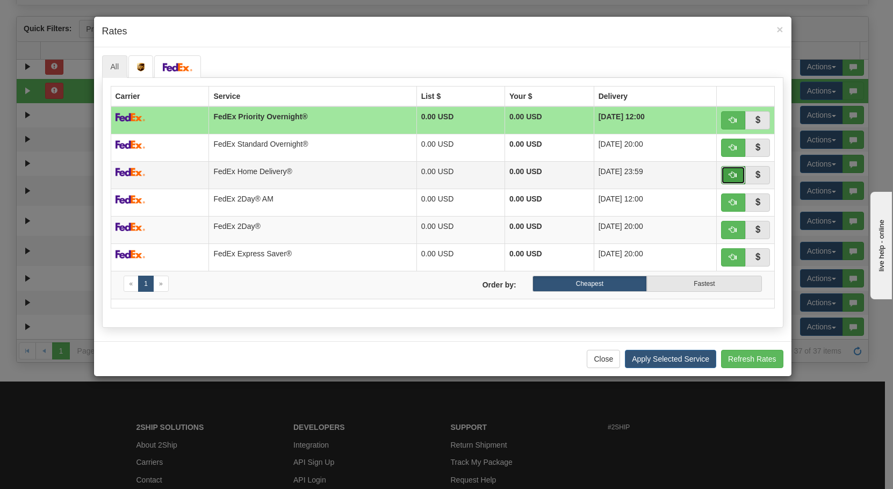
click at [729, 178] on button "button" at bounding box center [733, 175] width 25 height 18
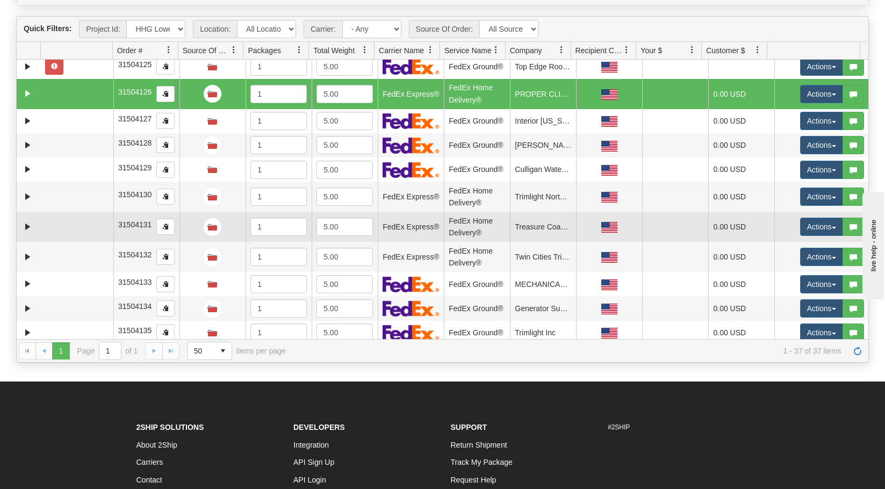
scroll to position [0, 0]
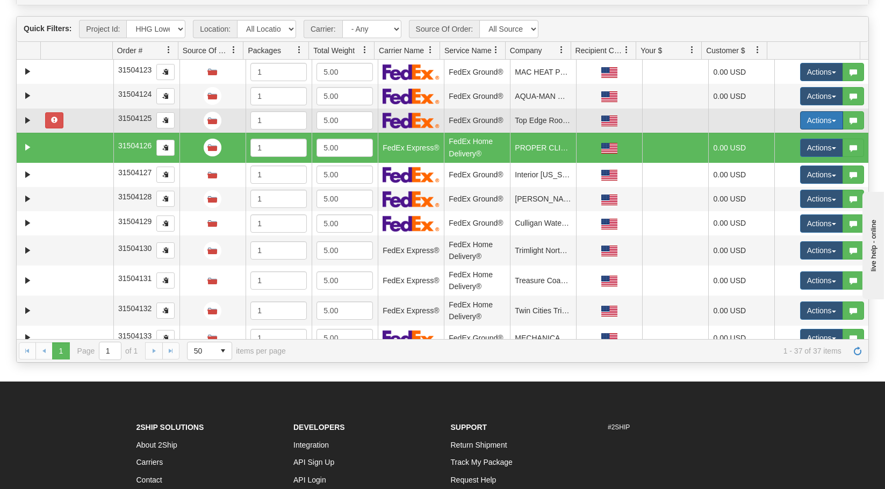
click at [803, 117] on button "Actions" at bounding box center [821, 120] width 43 height 18
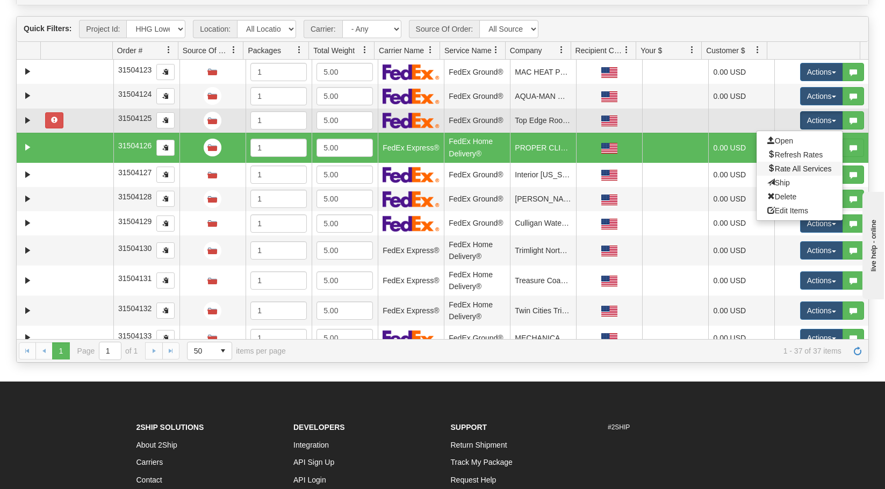
click at [795, 173] on link "Rate All Services" at bounding box center [800, 169] width 86 height 14
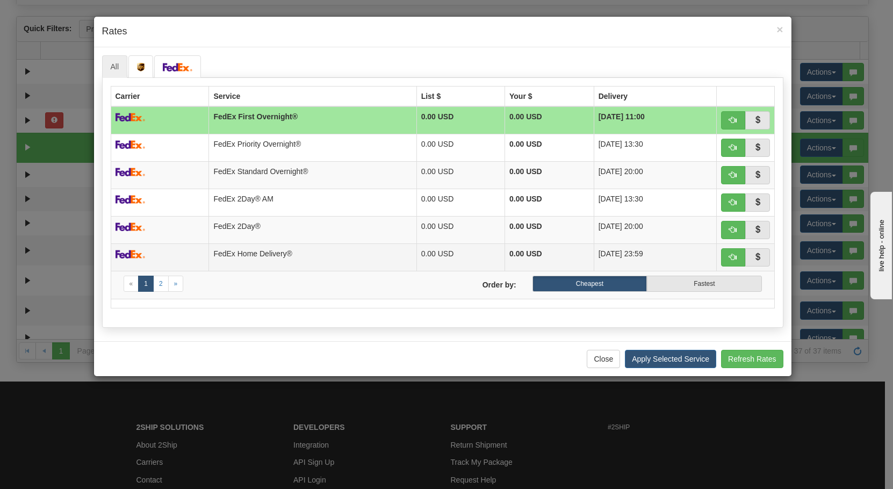
click at [719, 256] on td at bounding box center [745, 256] width 58 height 27
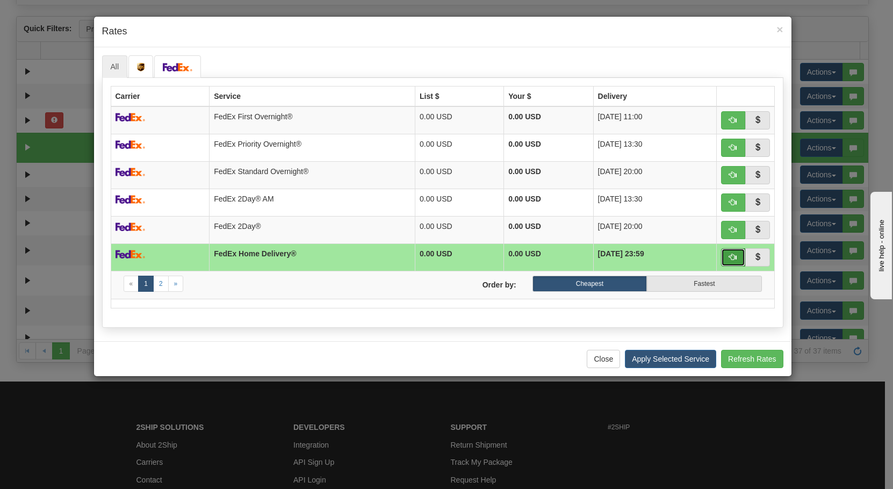
click at [722, 257] on button "button" at bounding box center [733, 257] width 25 height 18
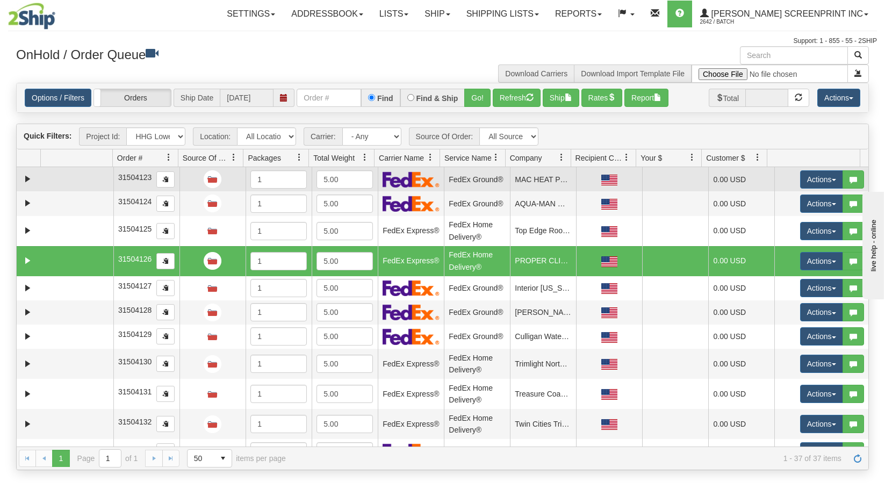
click at [52, 170] on td at bounding box center [76, 179] width 73 height 24
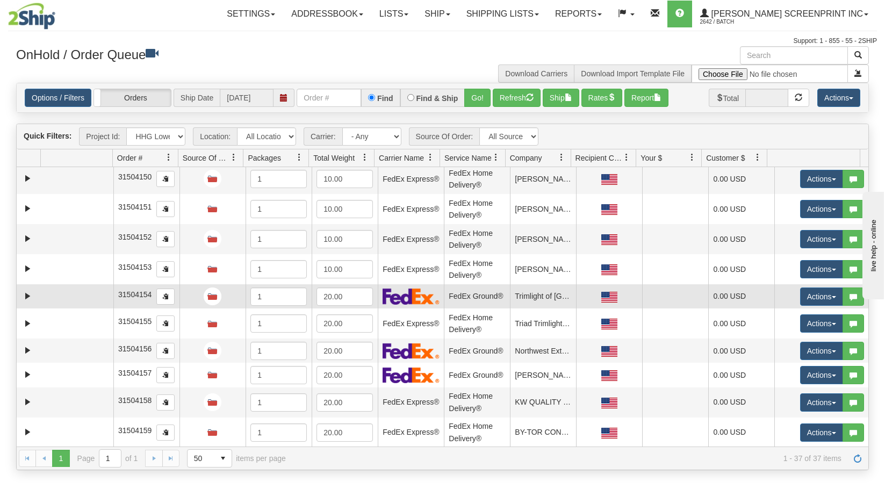
scroll to position [729, 0]
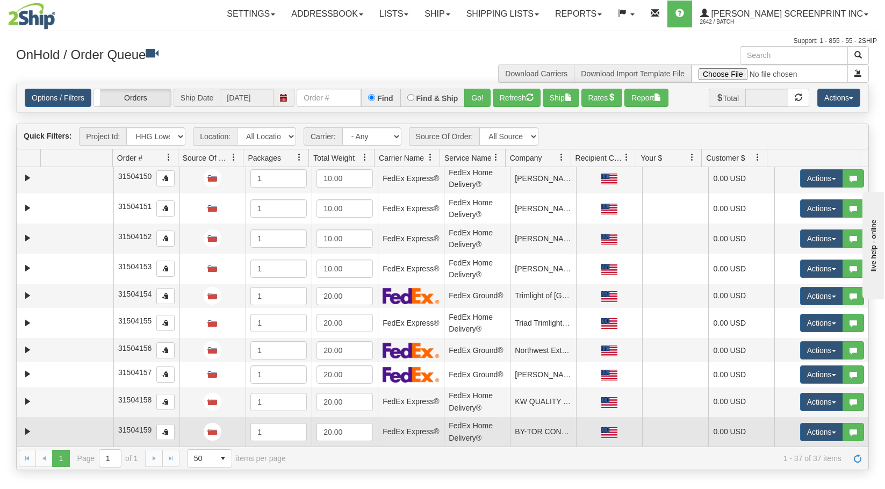
click at [70, 428] on td at bounding box center [76, 432] width 73 height 30
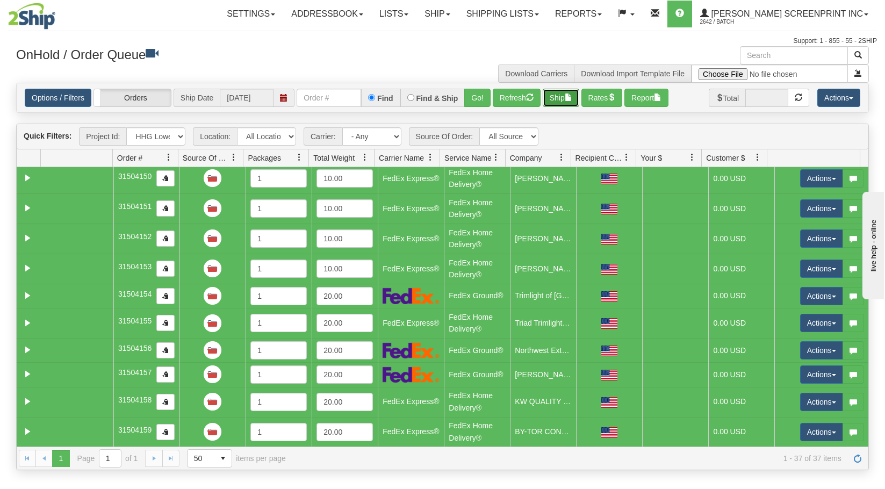
click at [572, 95] on span "button" at bounding box center [569, 98] width 8 height 8
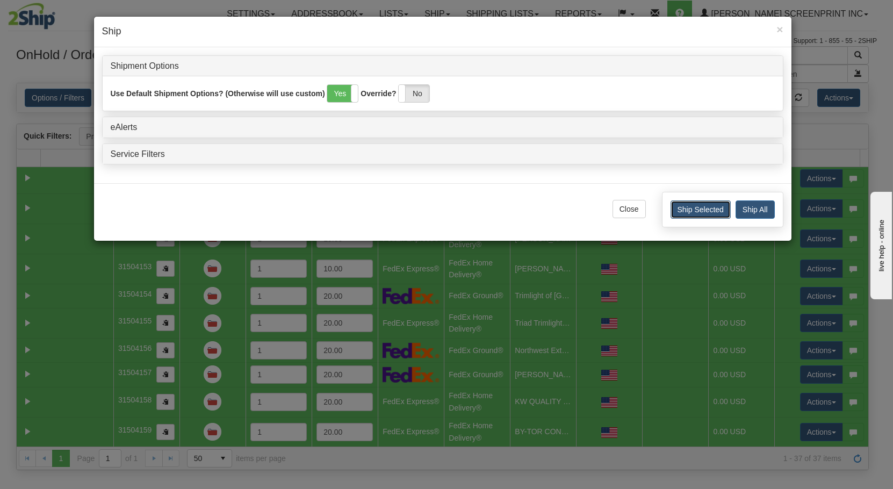
click at [695, 206] on button "Ship Selected" at bounding box center [701, 209] width 60 height 18
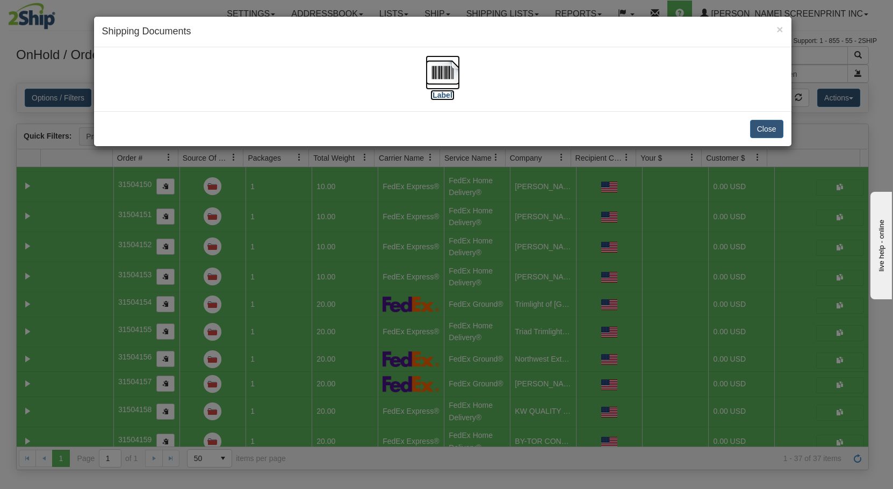
click at [436, 75] on img at bounding box center [443, 72] width 34 height 34
click at [758, 131] on button "Close" at bounding box center [766, 129] width 33 height 18
